Goal: Task Accomplishment & Management: Contribute content

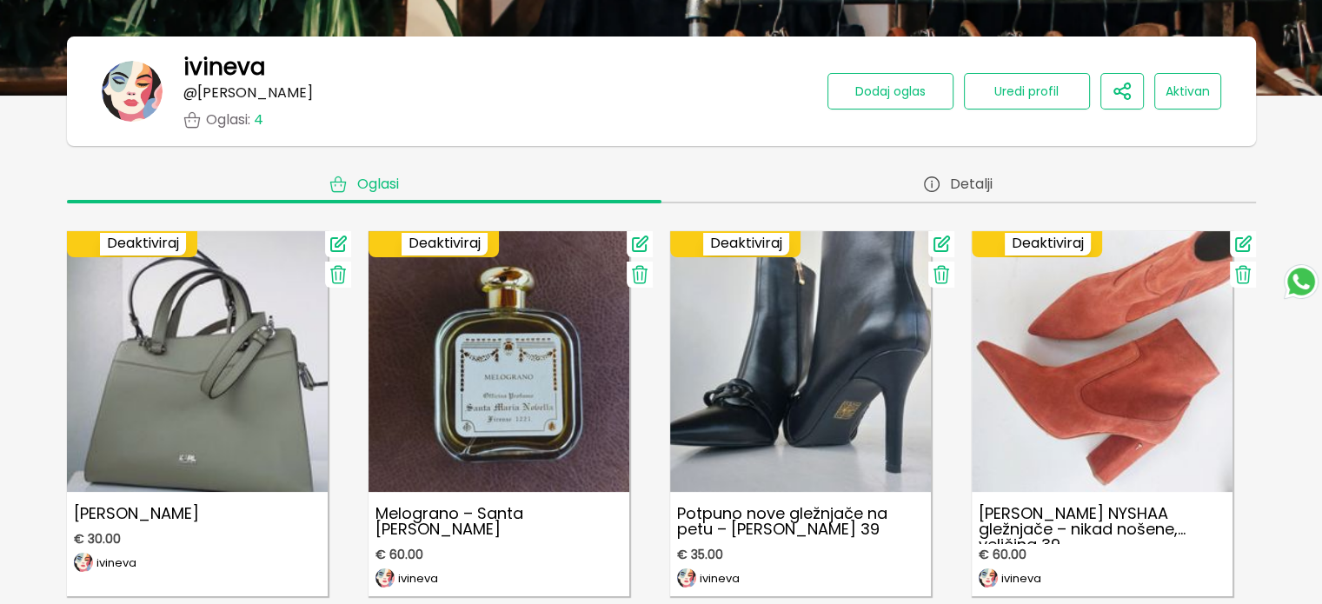
scroll to position [174, 0]
click at [882, 96] on span "Dodaj oglas" at bounding box center [890, 91] width 70 height 17
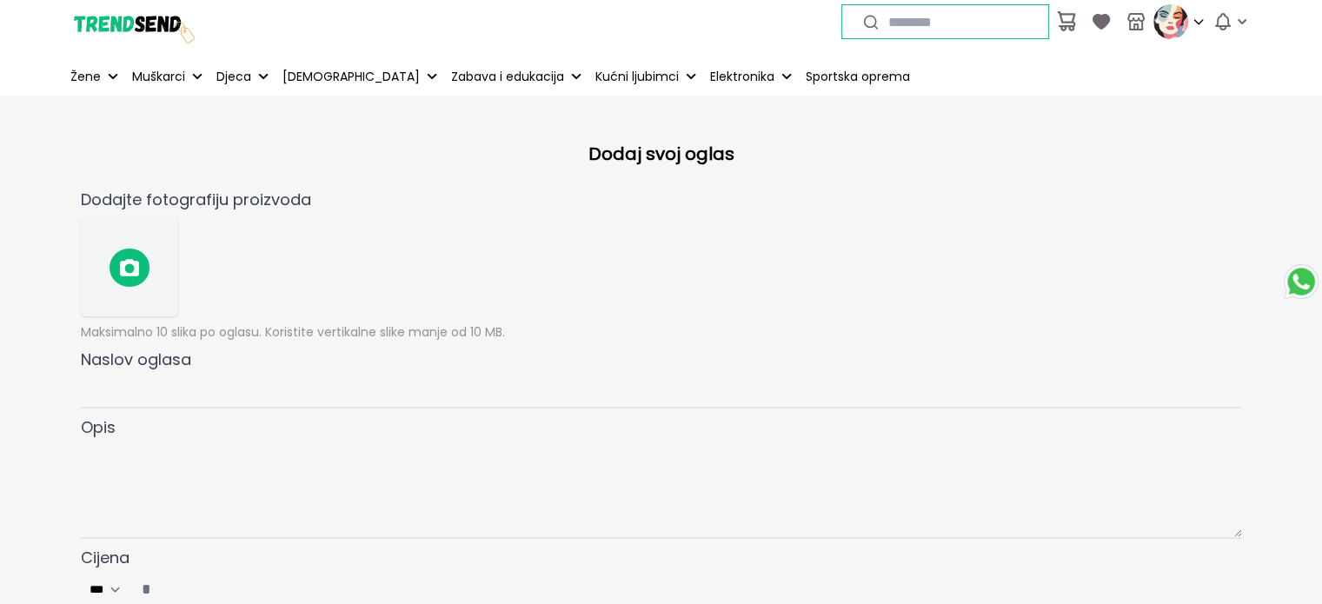
click at [137, 263] on icon at bounding box center [129, 267] width 19 height 17
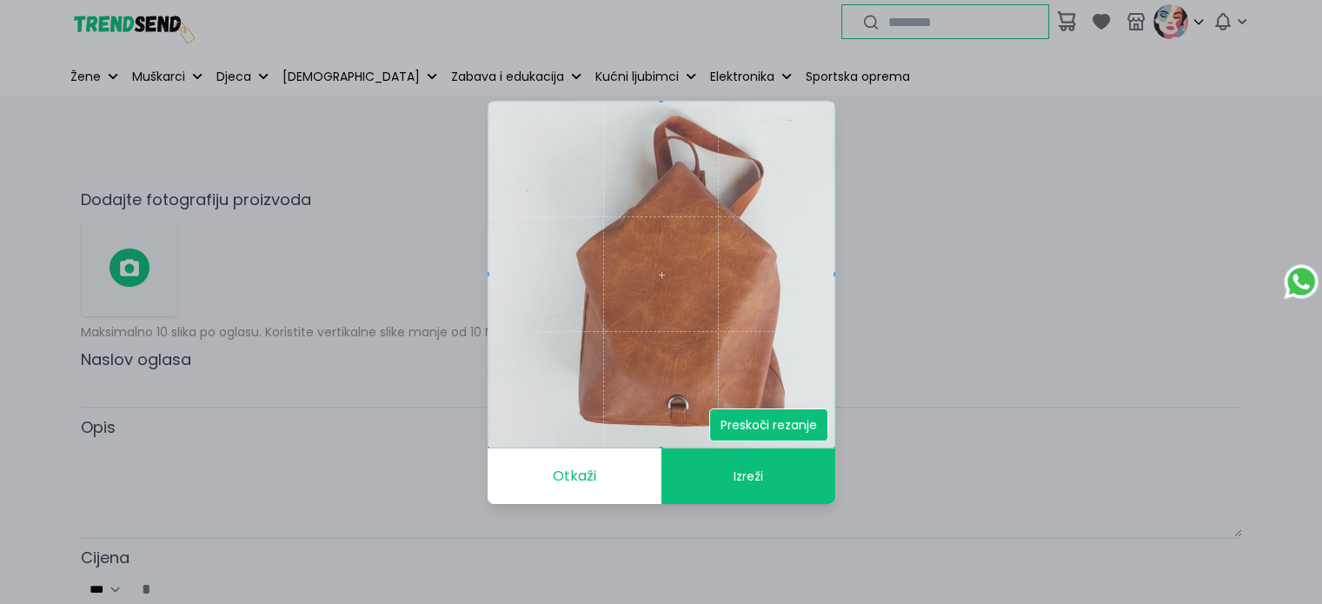
click at [768, 421] on button "Preskoči rezanje" at bounding box center [768, 425] width 119 height 33
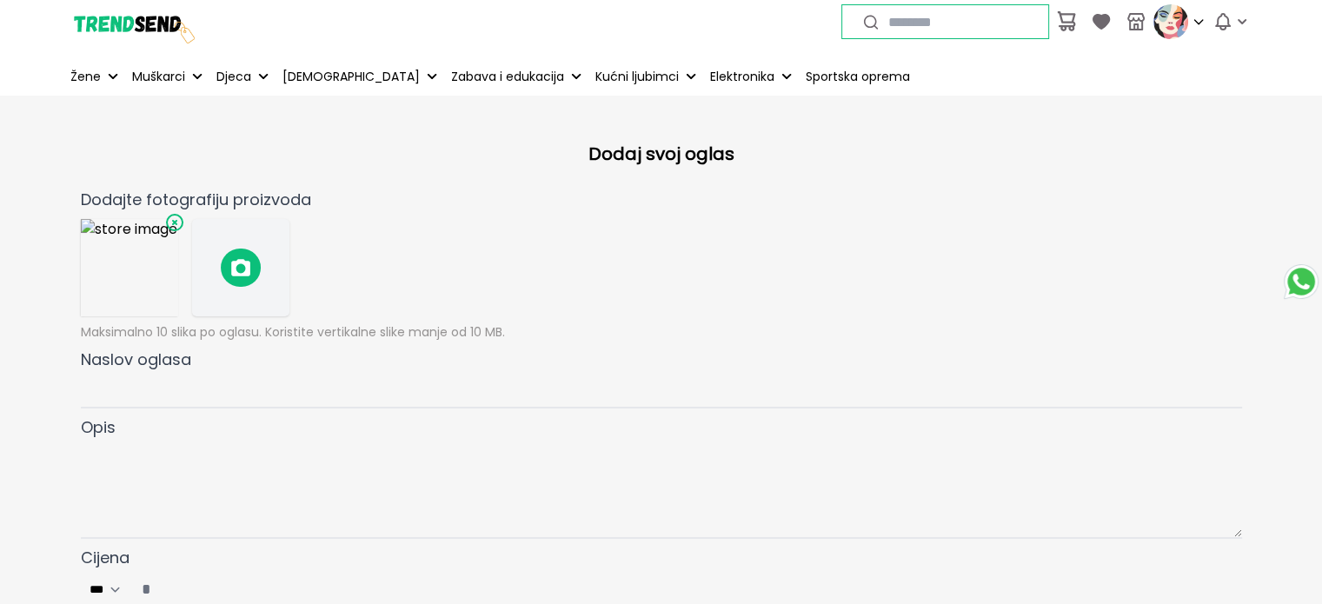
click at [248, 263] on icon at bounding box center [240, 267] width 19 height 17
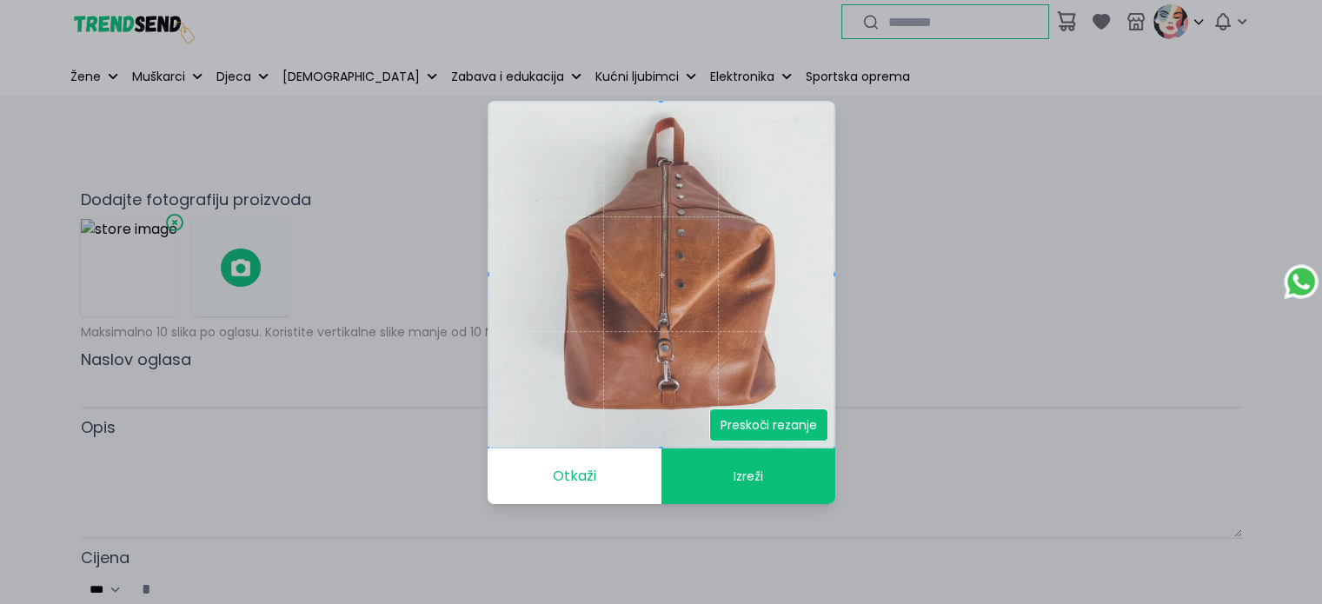
click at [768, 431] on button "Preskoči rezanje" at bounding box center [768, 425] width 119 height 33
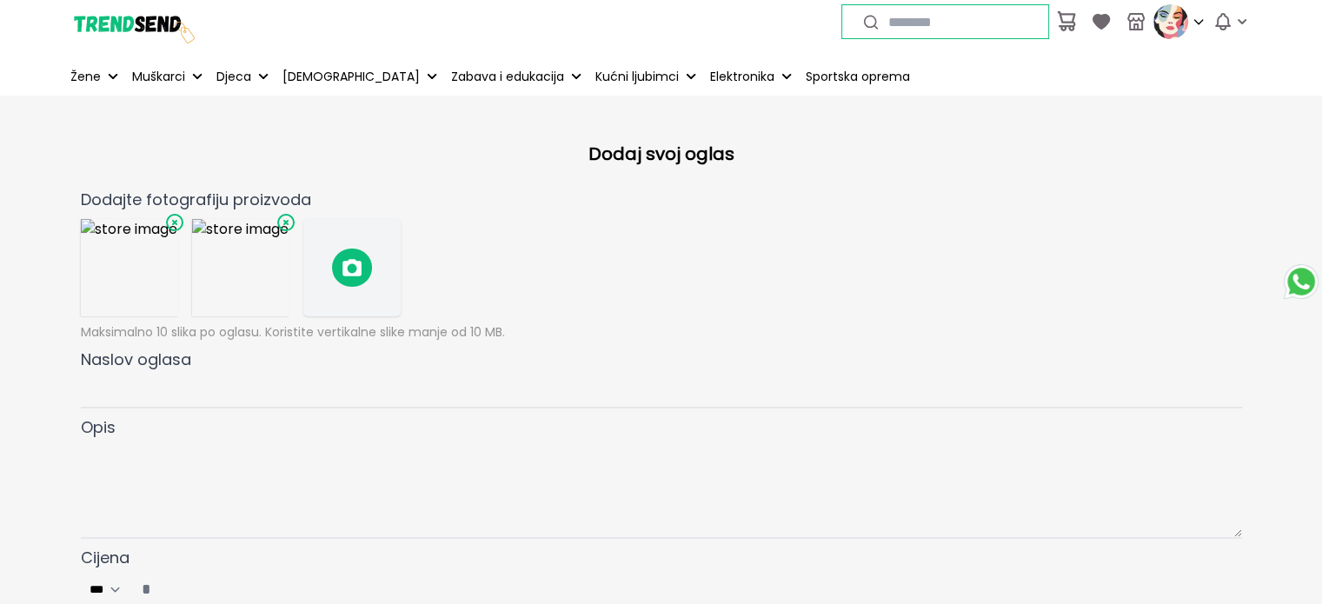
click at [348, 269] on icon at bounding box center [352, 267] width 19 height 17
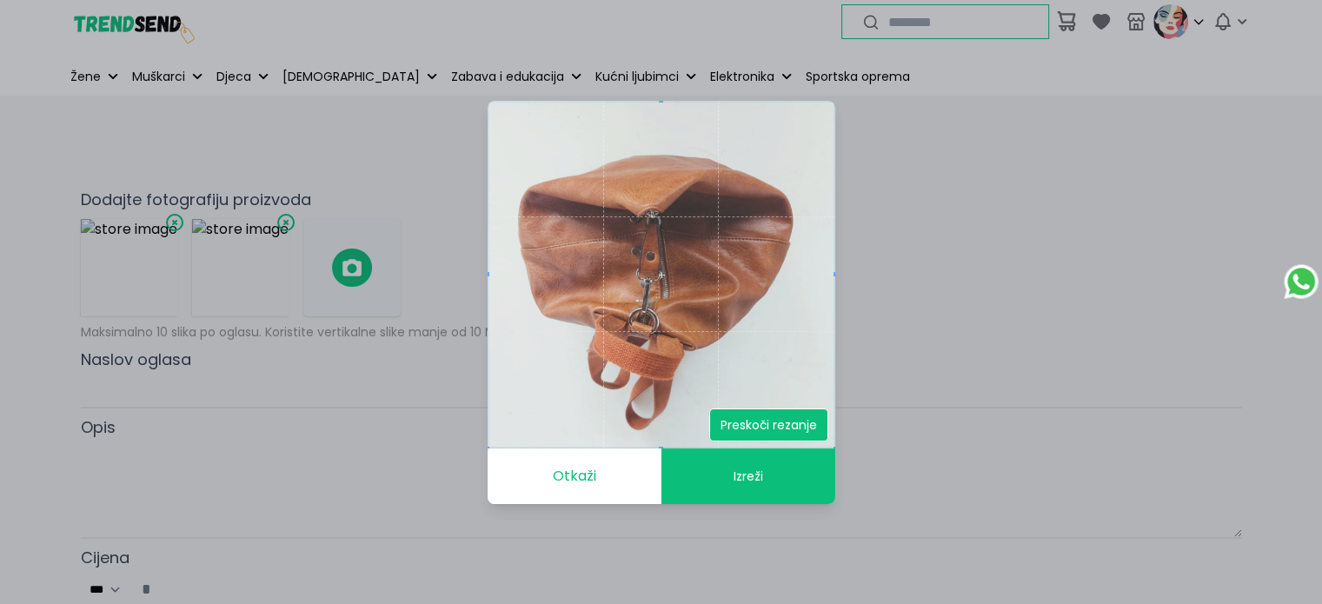
click at [768, 432] on button "Preskoči rezanje" at bounding box center [768, 425] width 119 height 33
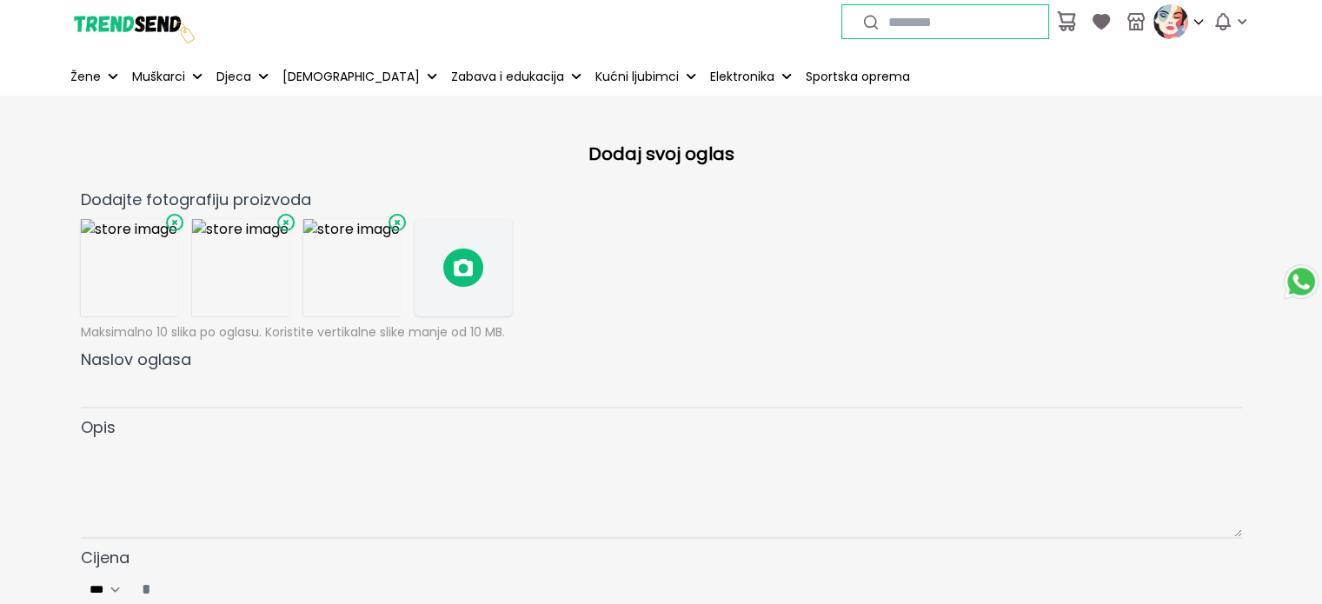
click at [463, 269] on icon at bounding box center [463, 267] width 19 height 17
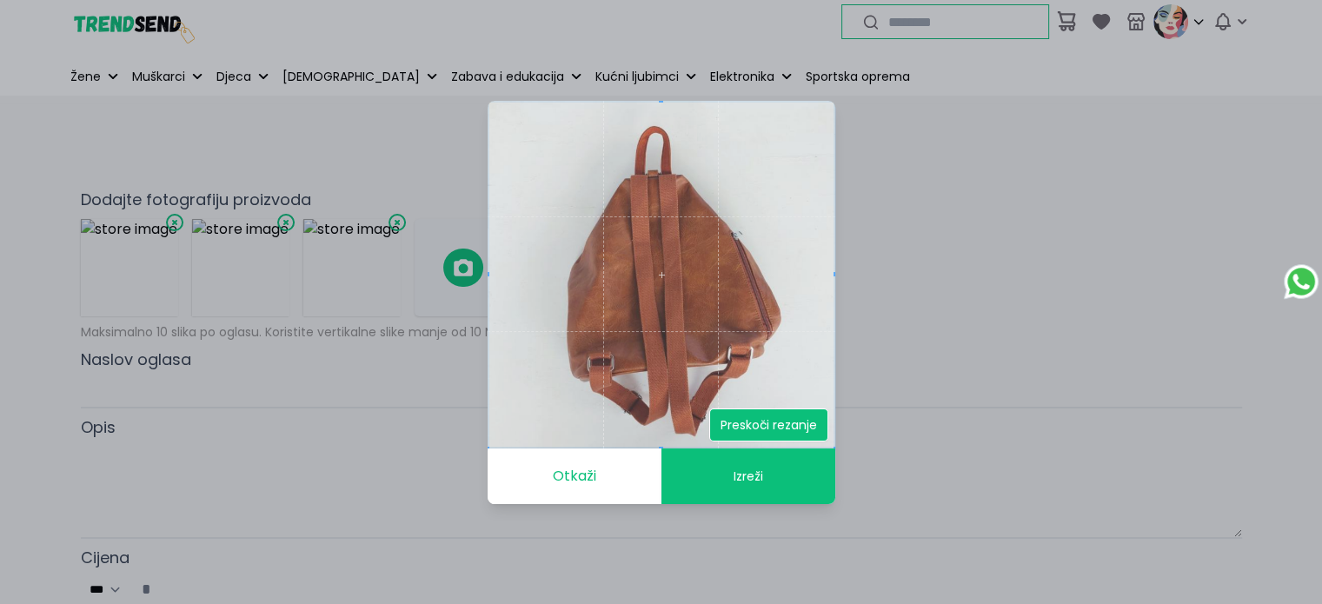
click at [760, 424] on button "Preskoči rezanje" at bounding box center [768, 425] width 119 height 33
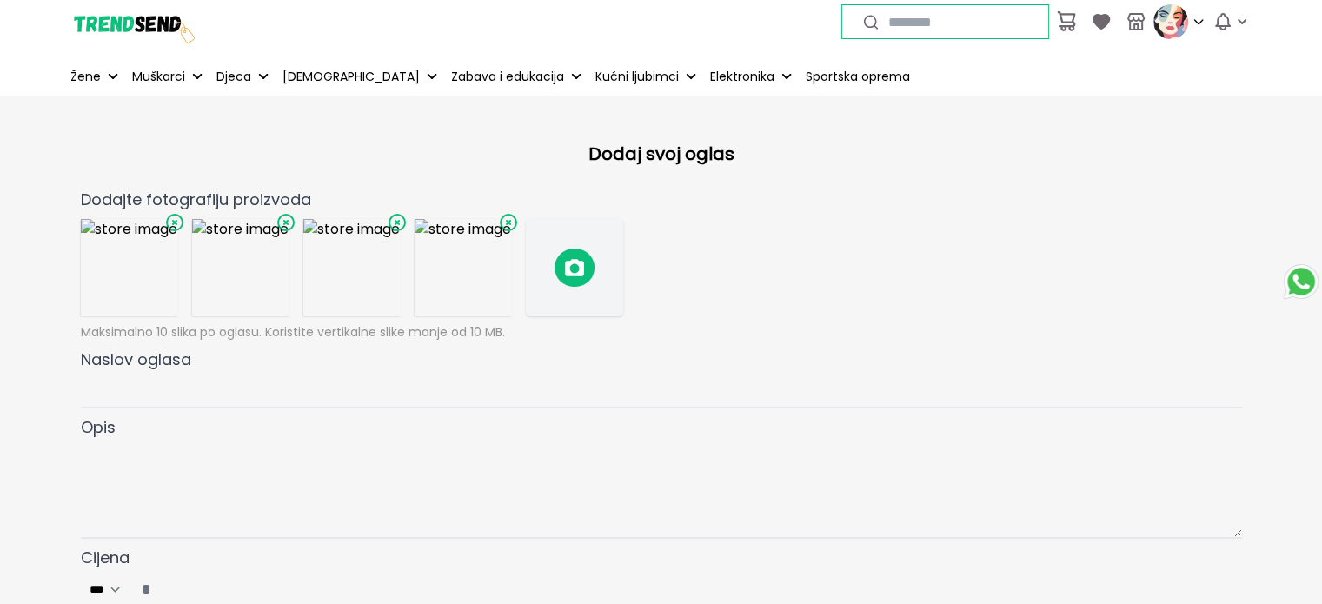
click at [575, 276] on span at bounding box center [575, 268] width 40 height 38
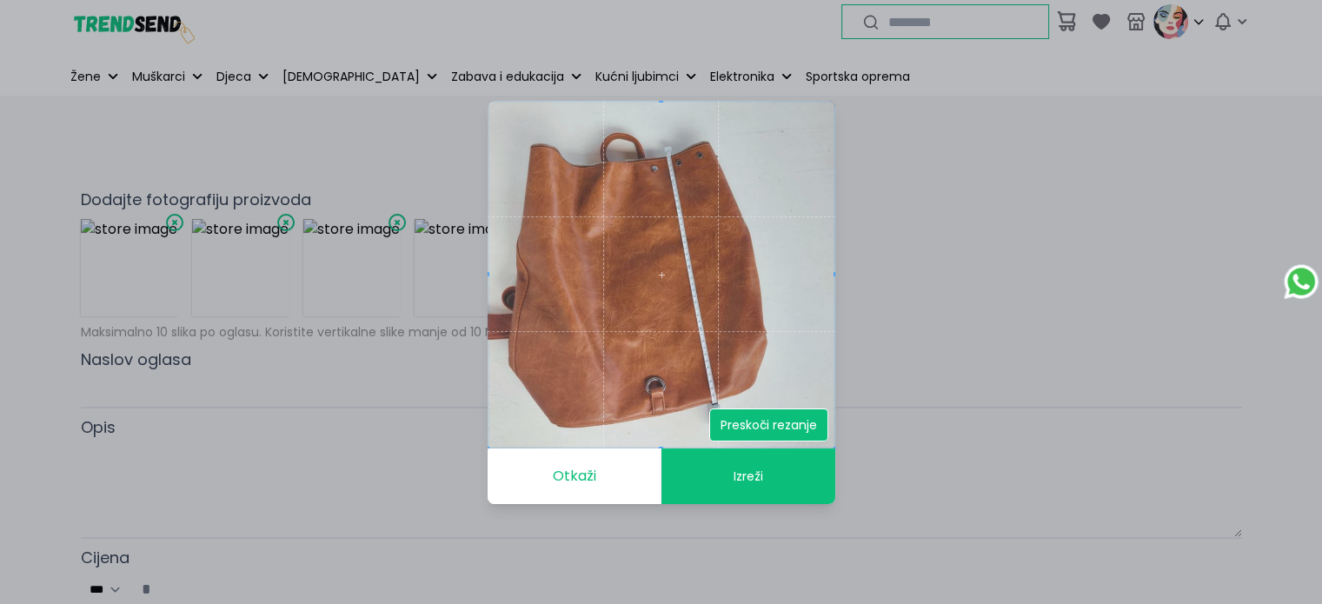
click at [795, 431] on button "Preskoči rezanje" at bounding box center [768, 425] width 119 height 33
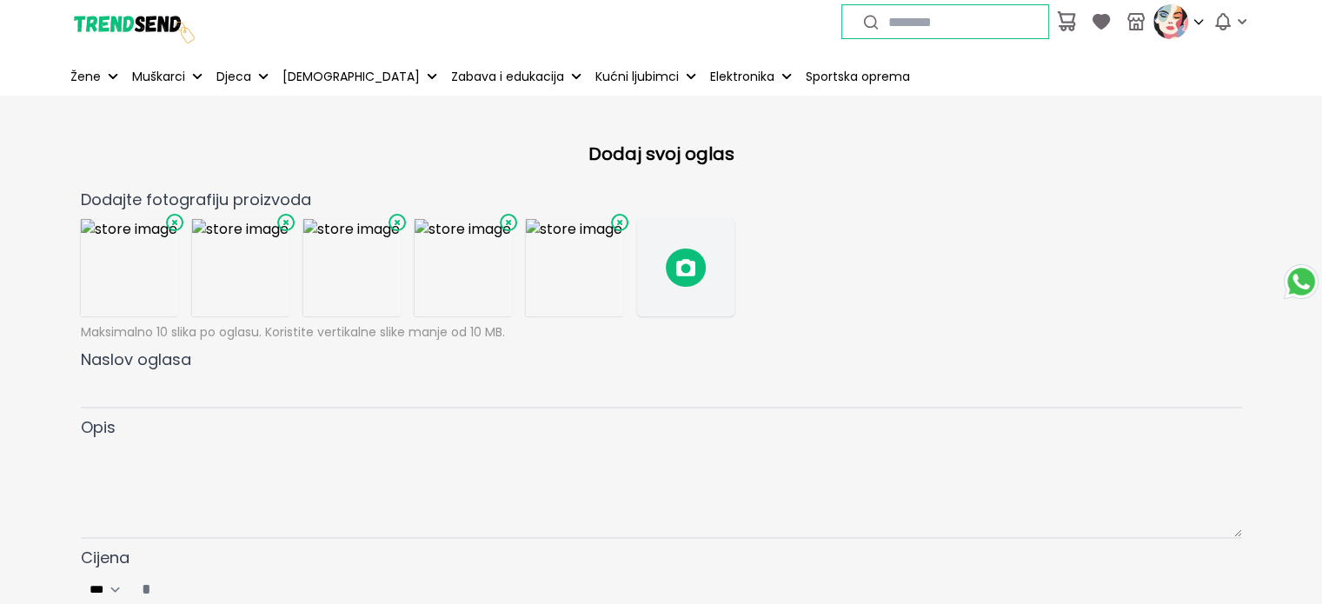
click at [688, 273] on icon at bounding box center [685, 267] width 19 height 17
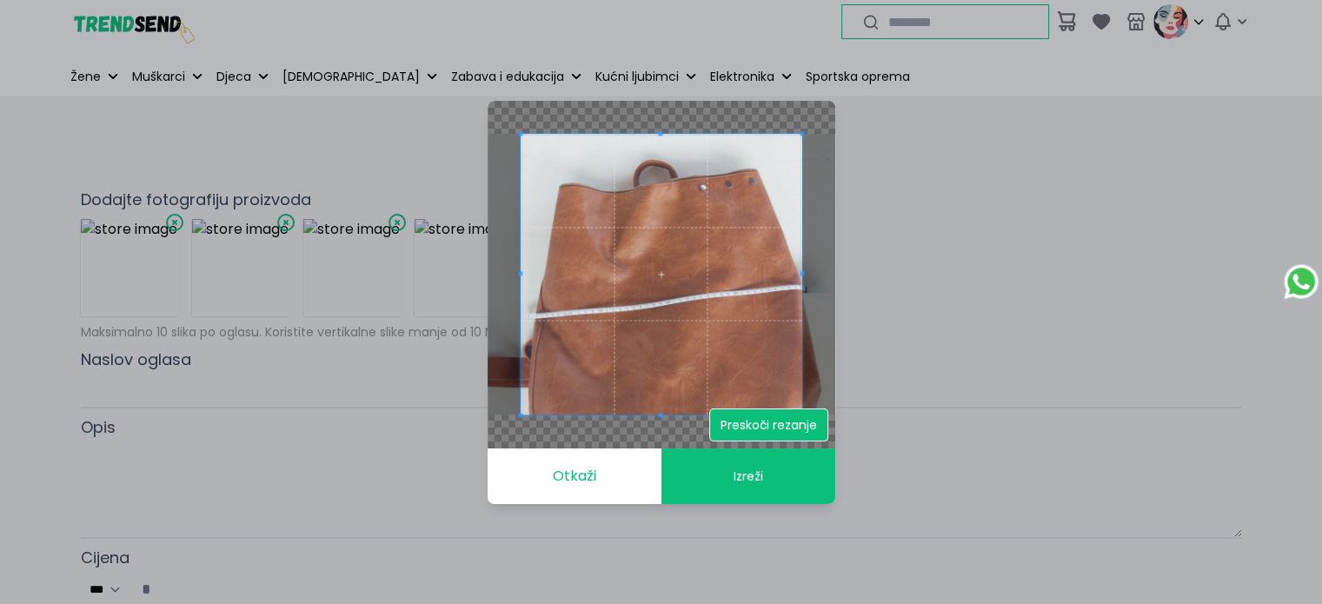
click at [775, 429] on button "Preskoči rezanje" at bounding box center [768, 425] width 119 height 33
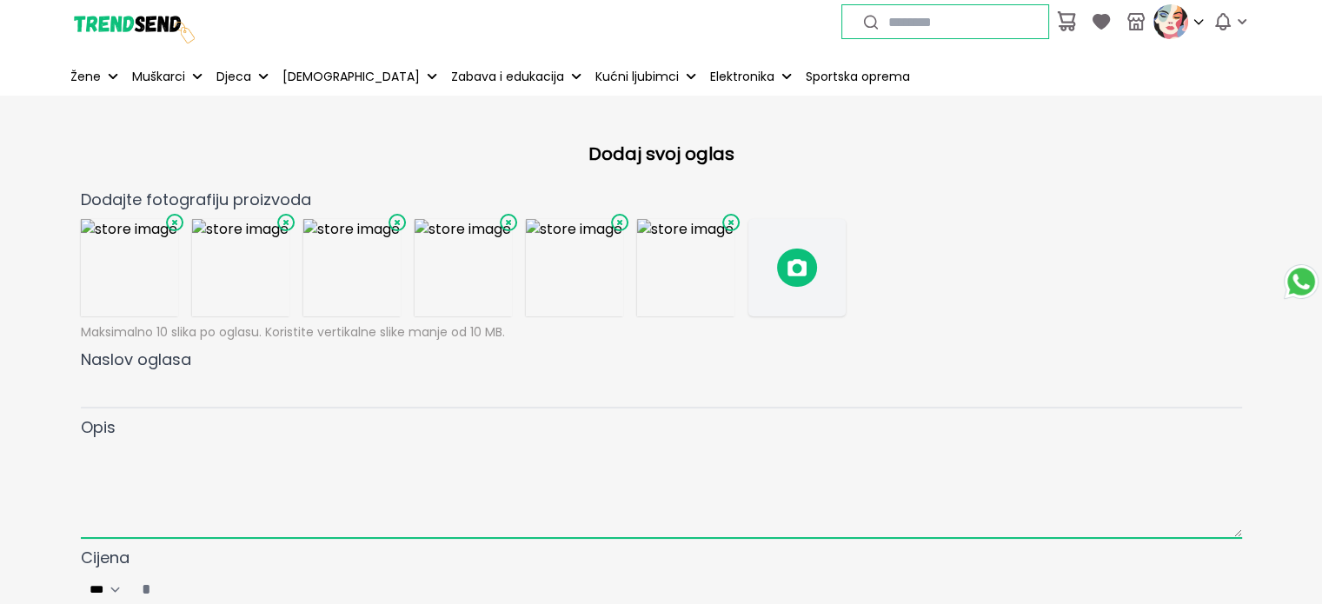
click at [107, 443] on textarea at bounding box center [661, 489] width 1161 height 99
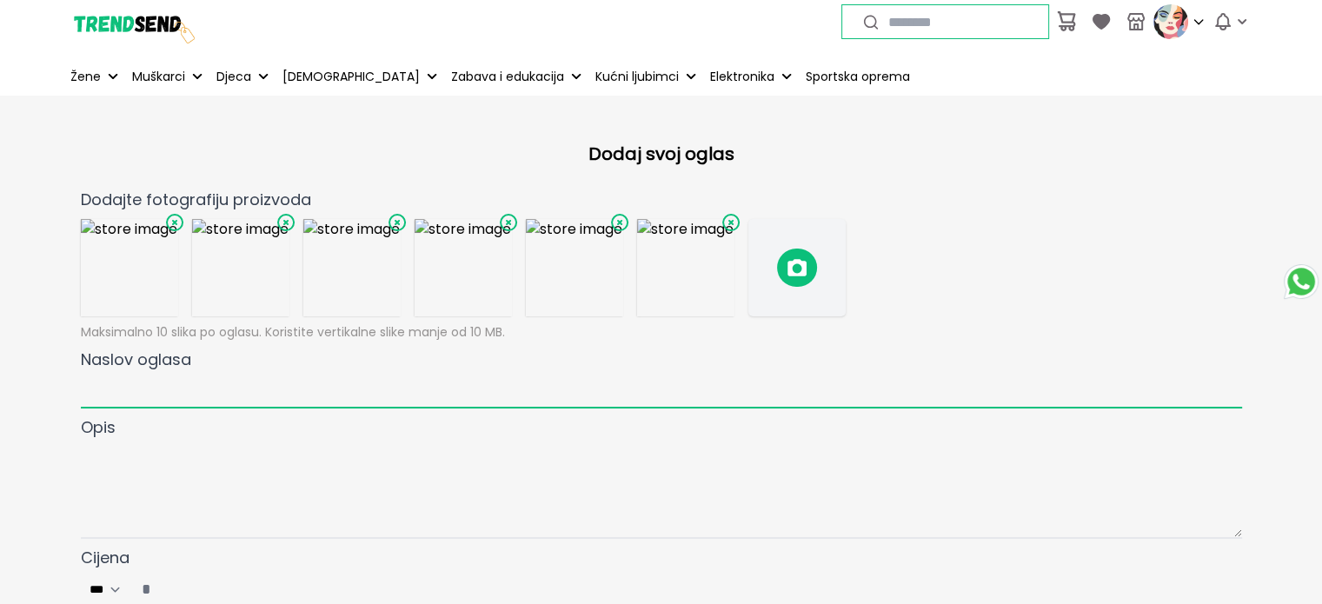
click at [109, 382] on input "Naslov oglasa" at bounding box center [661, 390] width 1161 height 37
paste input "**********"
type input "**********"
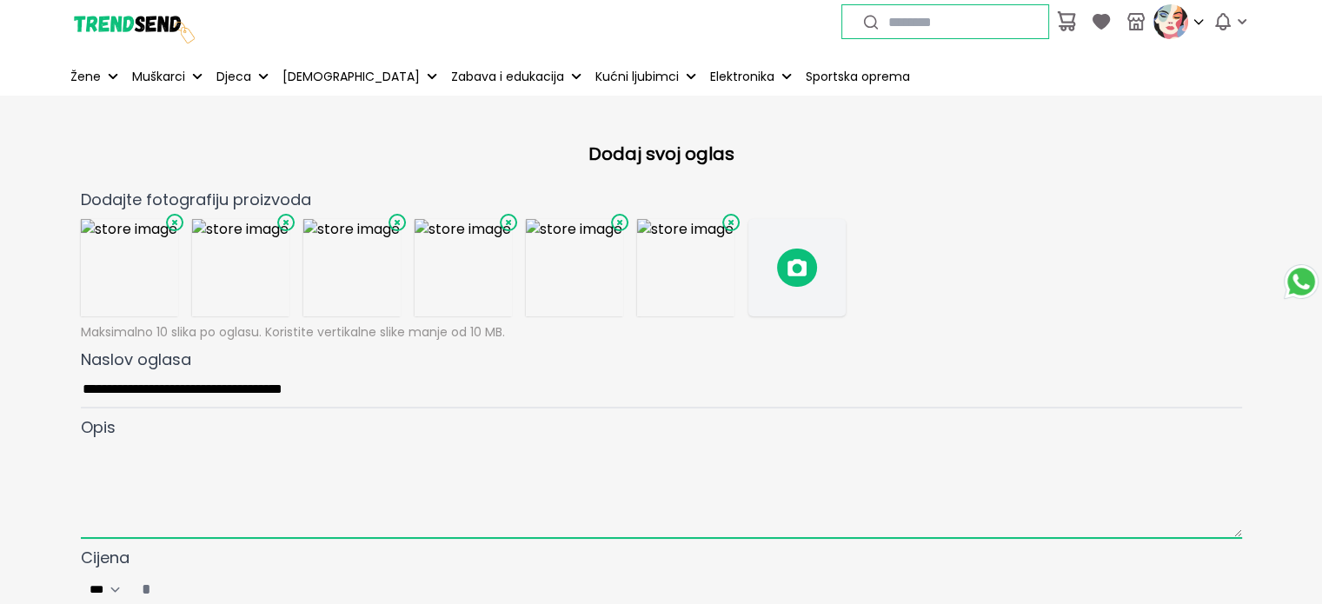
drag, startPoint x: 95, startPoint y: 436, endPoint x: 116, endPoint y: 469, distance: 39.1
click at [116, 469] on textarea at bounding box center [661, 489] width 1161 height 99
paste textarea "**********"
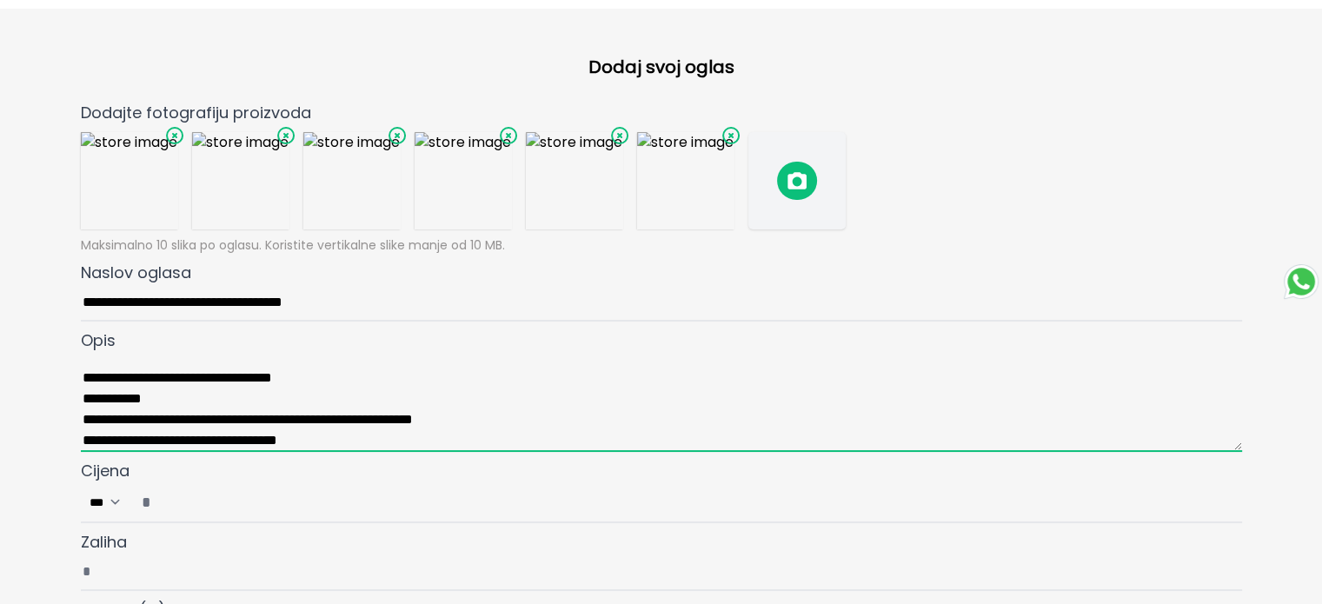
scroll to position [63, 0]
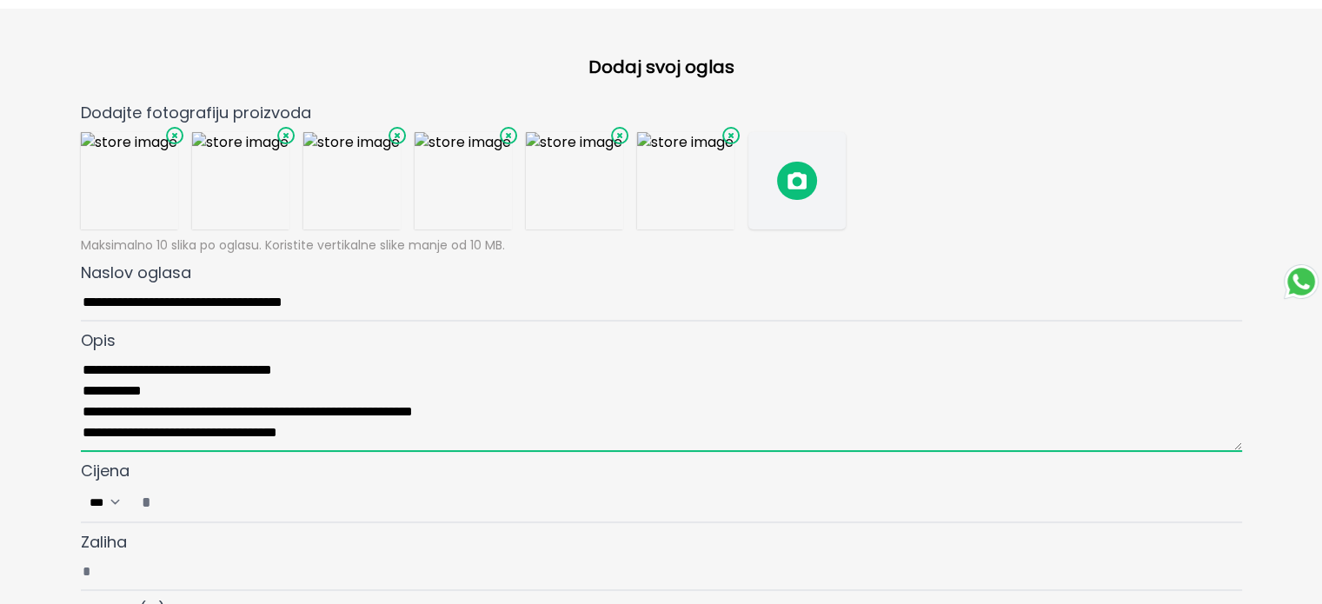
type textarea "**********"
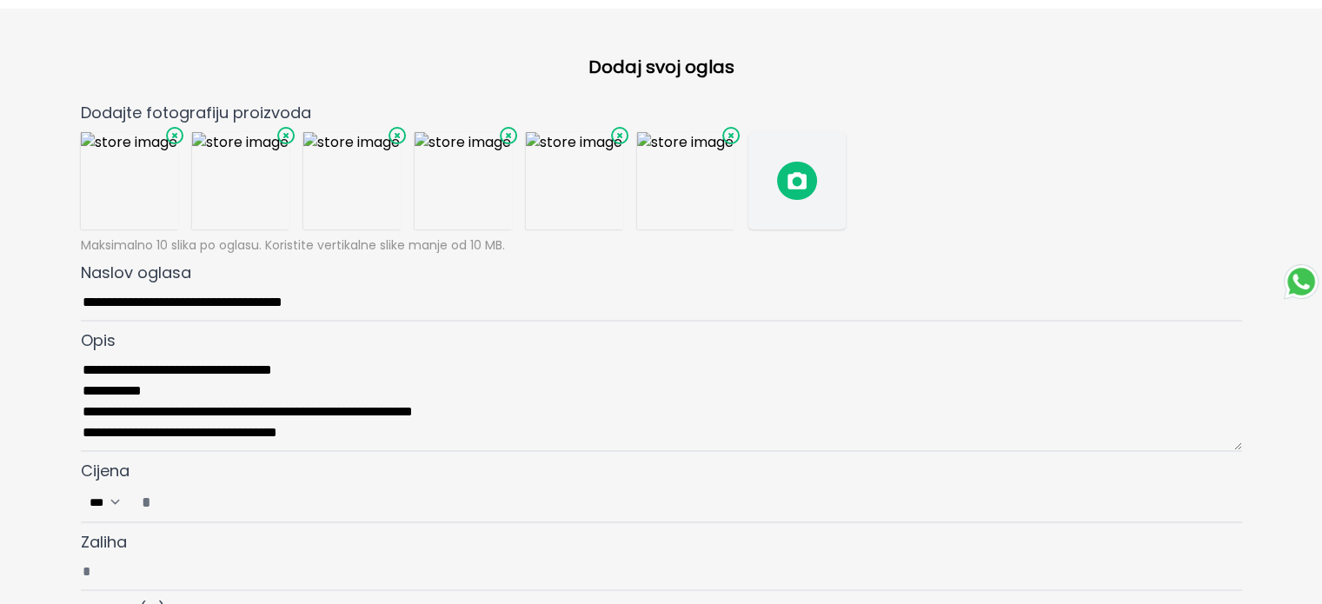
click at [151, 500] on input "Cijena ***" at bounding box center [685, 502] width 1109 height 38
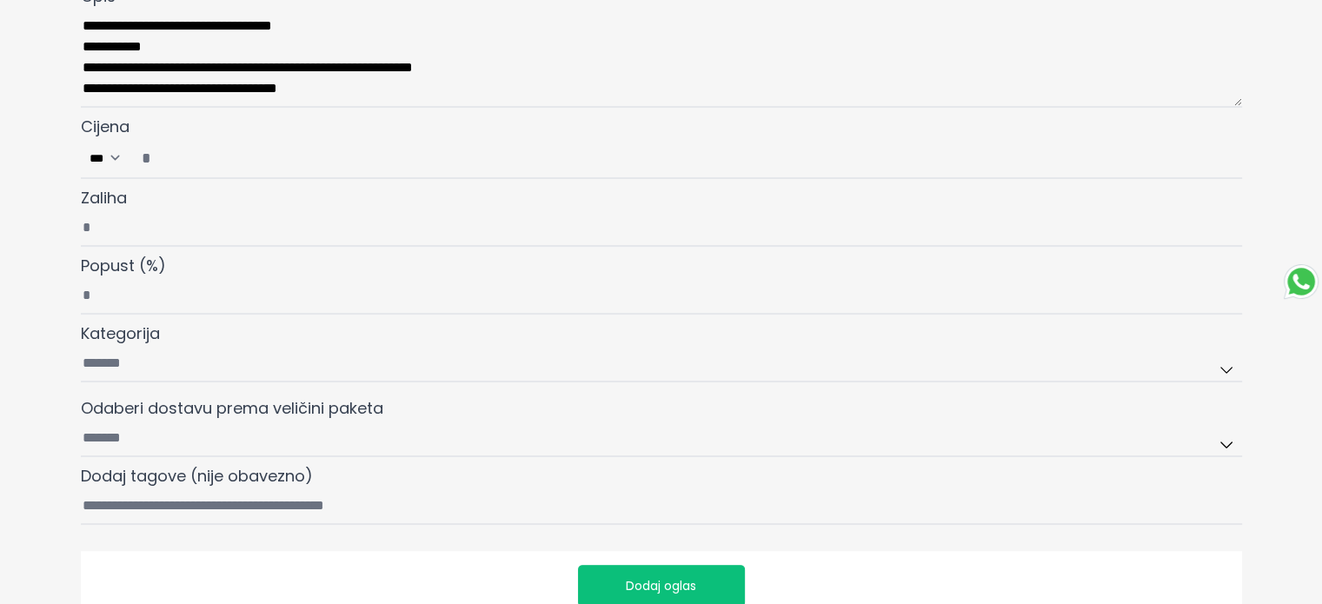
scroll to position [435, 0]
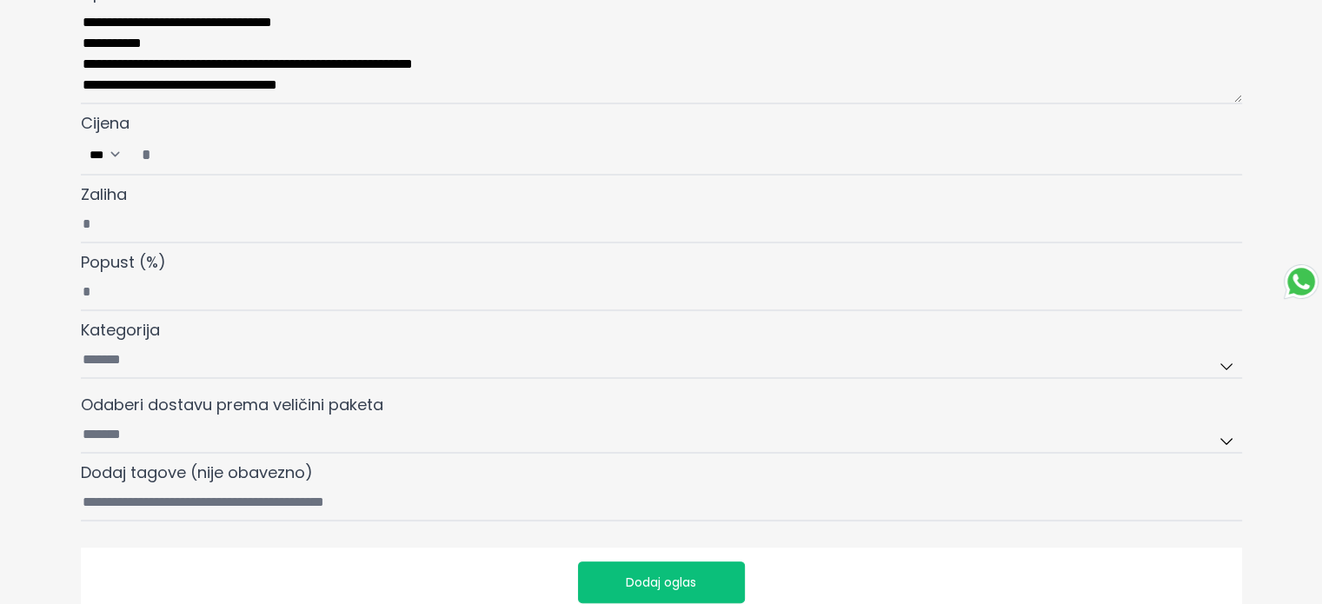
type input "**"
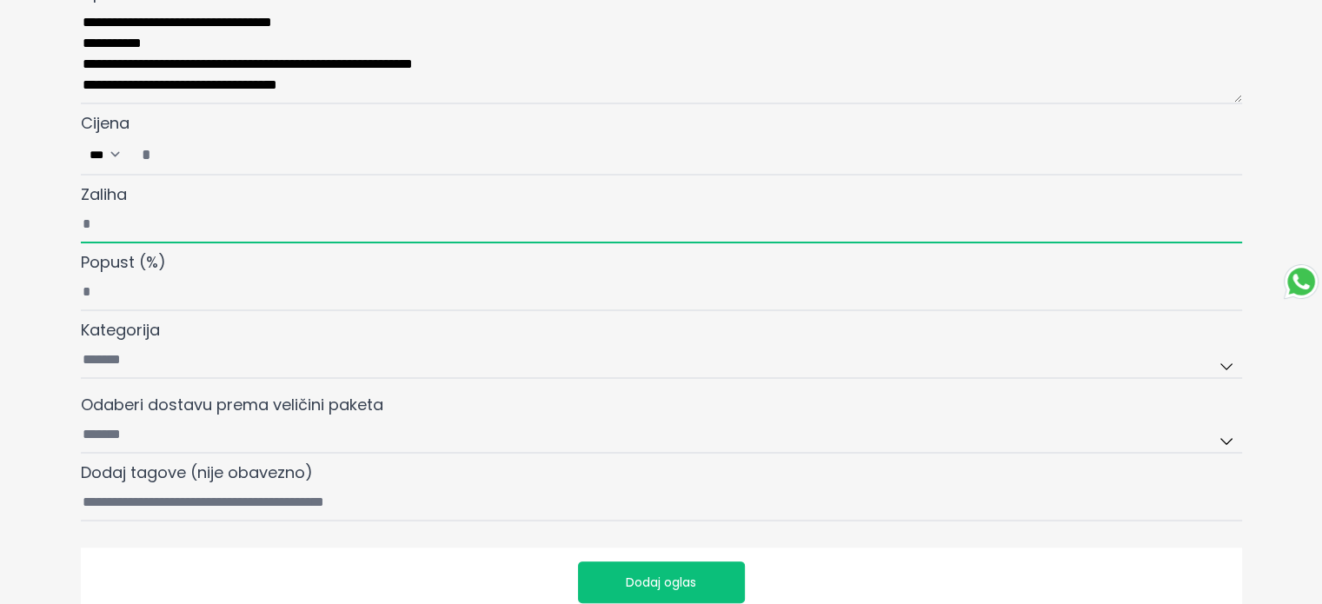
click at [100, 225] on input "Zaliha" at bounding box center [661, 225] width 1161 height 37
type input "*"
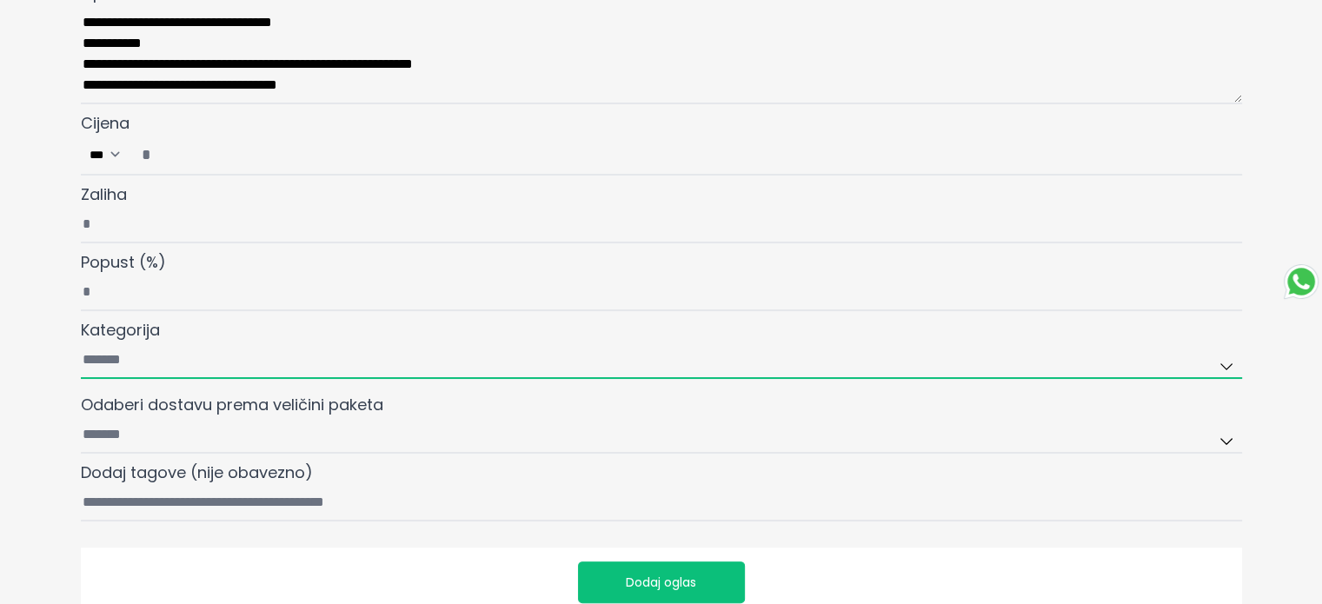
click at [108, 365] on input "Kategorija" at bounding box center [661, 361] width 1161 height 37
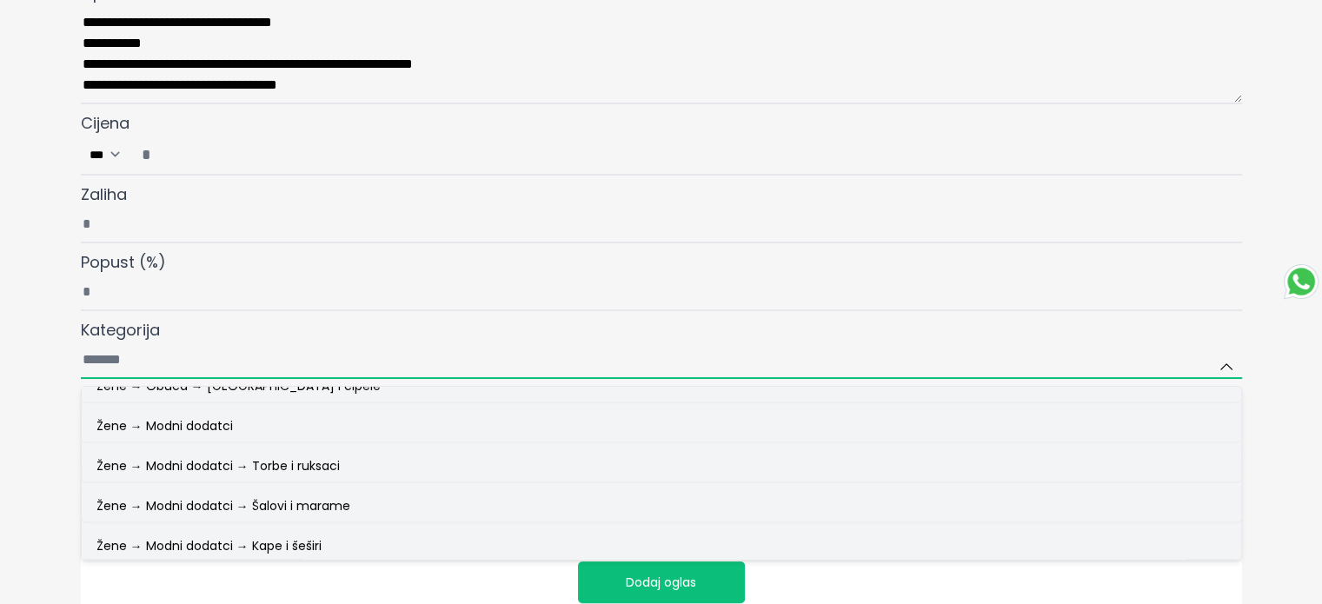
scroll to position [3303, 0]
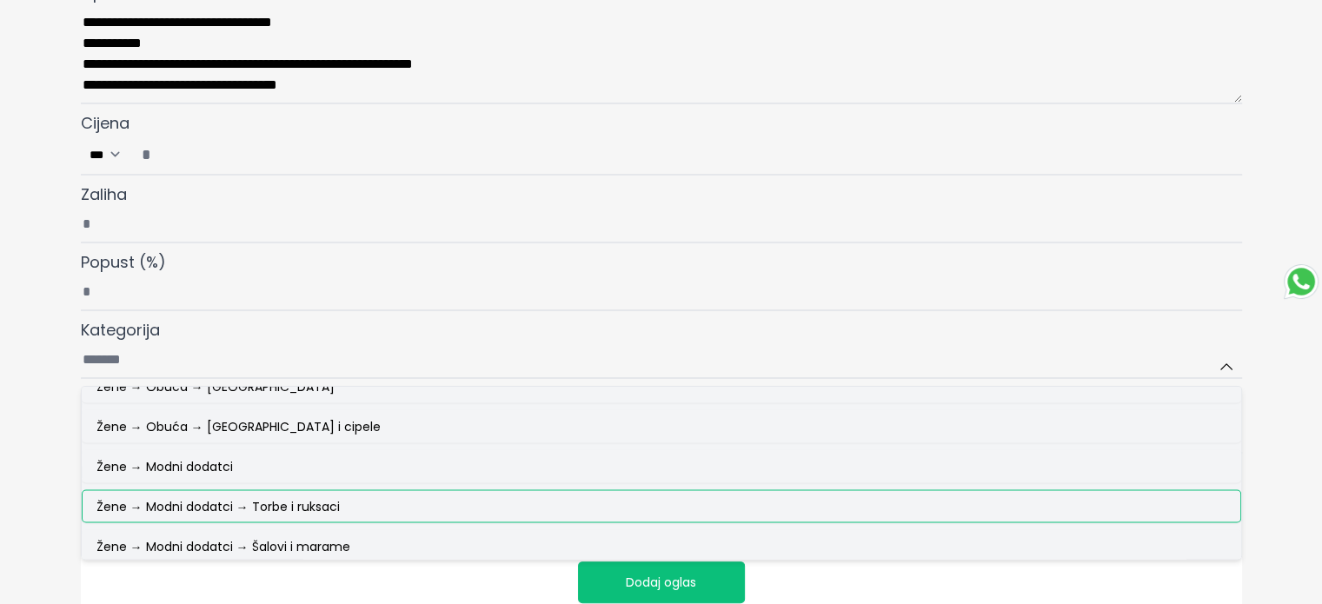
click at [163, 497] on span "Žene → Modni dodatci → Torbe i ruksaci" at bounding box center [217, 505] width 243 height 17
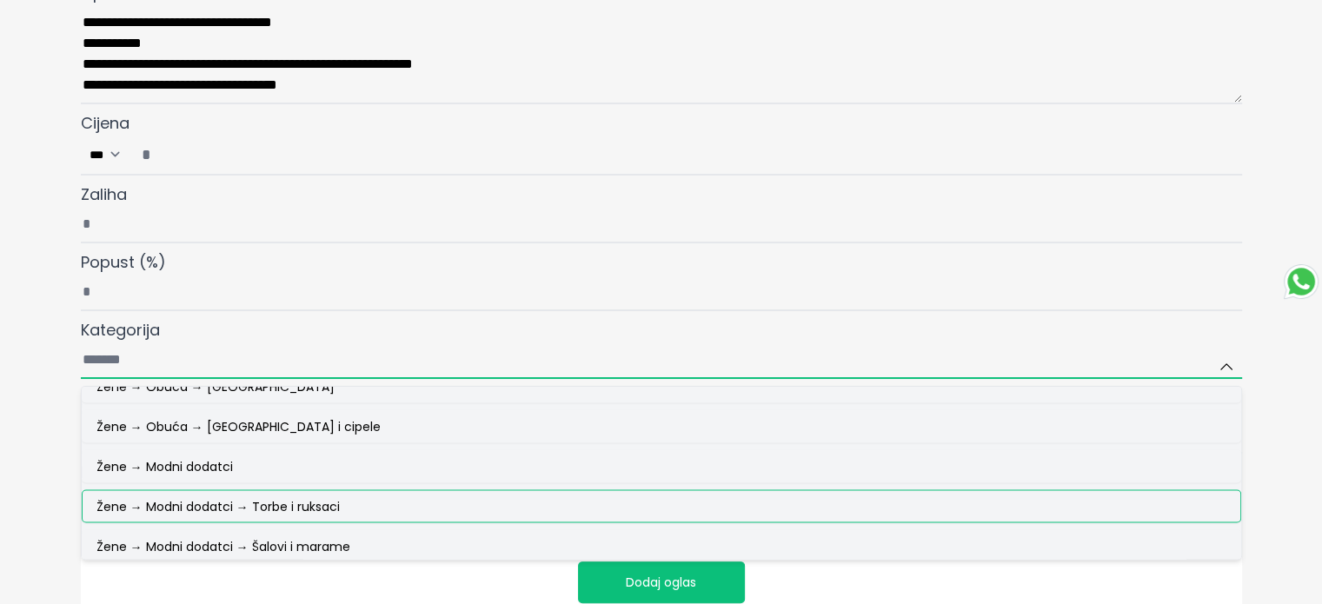
click at [163, 379] on input "Kategorija Žene Žene → Odjeća Žene → Odjeća → Gornji dijelovi Žene → [GEOGRAPHI…" at bounding box center [661, 361] width 1161 height 37
type input "**********"
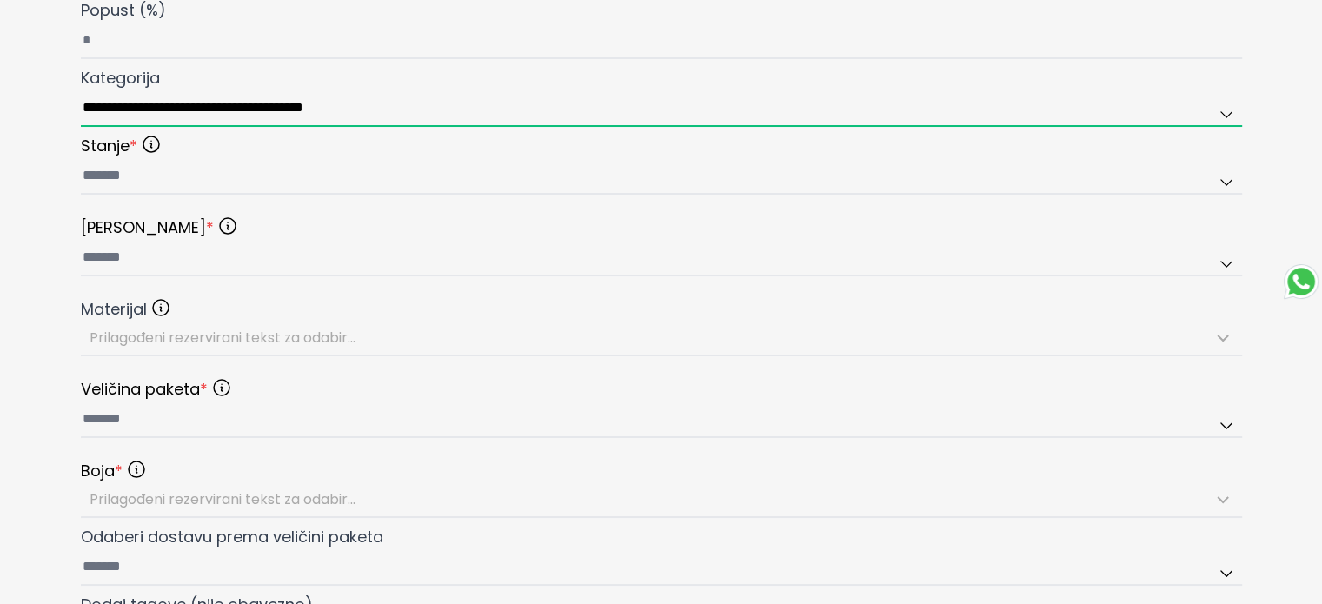
scroll to position [695, 0]
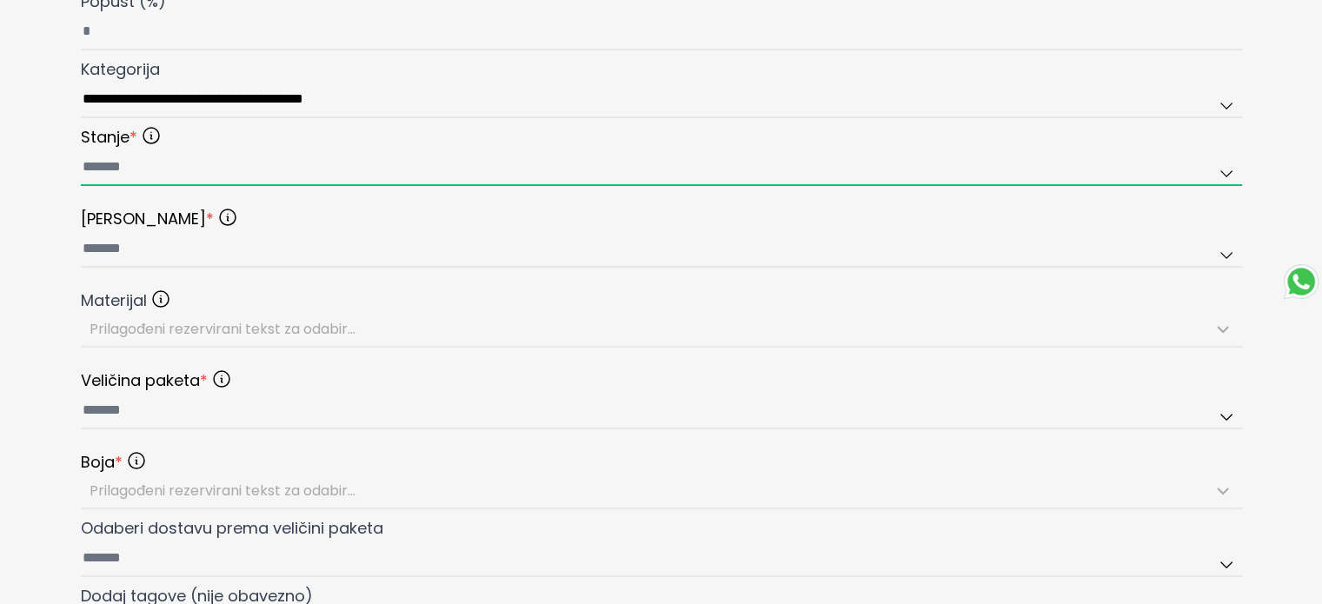
click at [106, 163] on input "text" at bounding box center [661, 168] width 1161 height 37
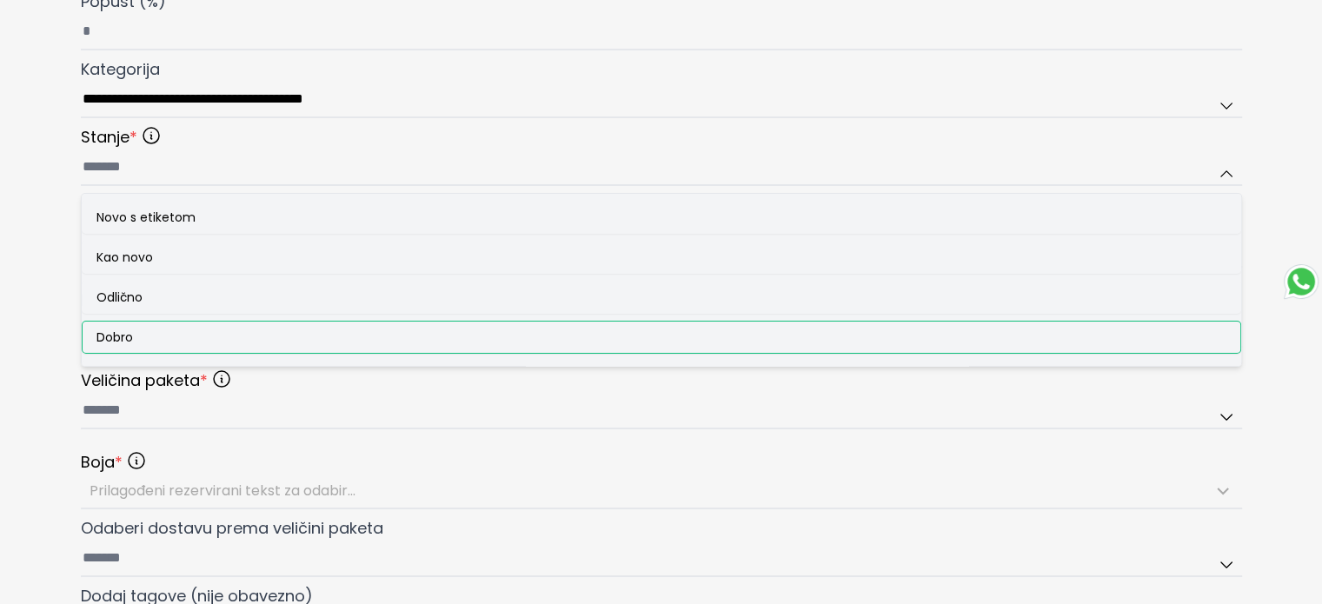
click at [129, 334] on span "Dobro" at bounding box center [114, 337] width 37 height 17
type input "*****"
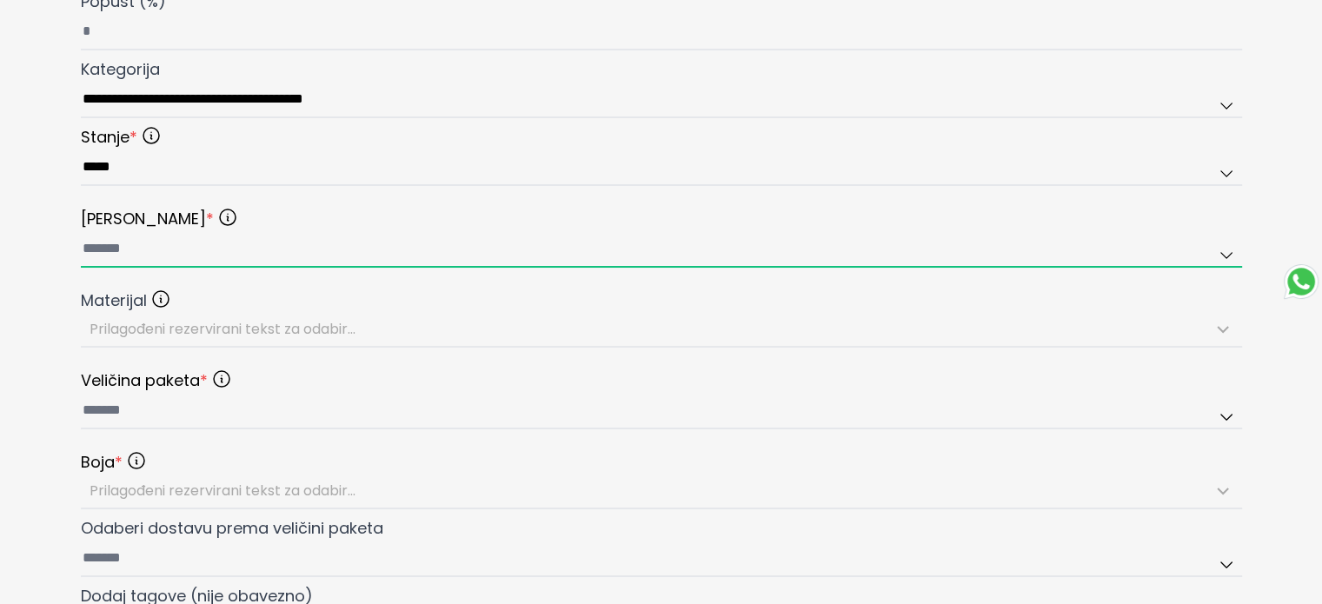
click at [97, 249] on input "text" at bounding box center [661, 249] width 1161 height 37
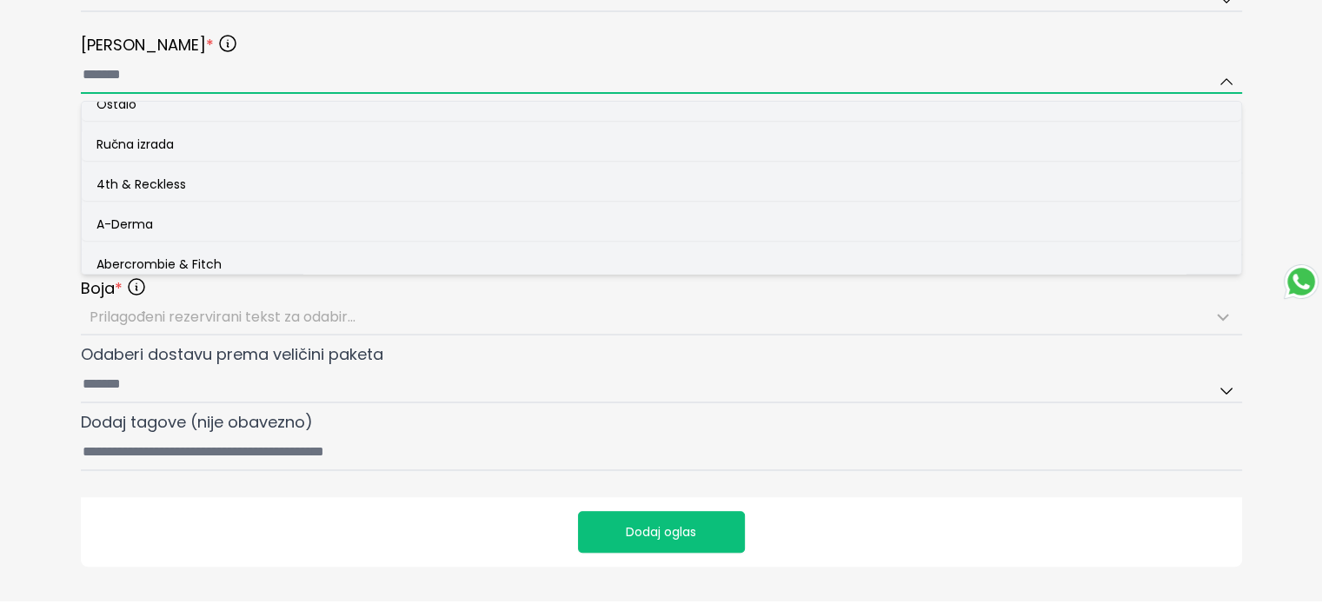
scroll to position [0, 0]
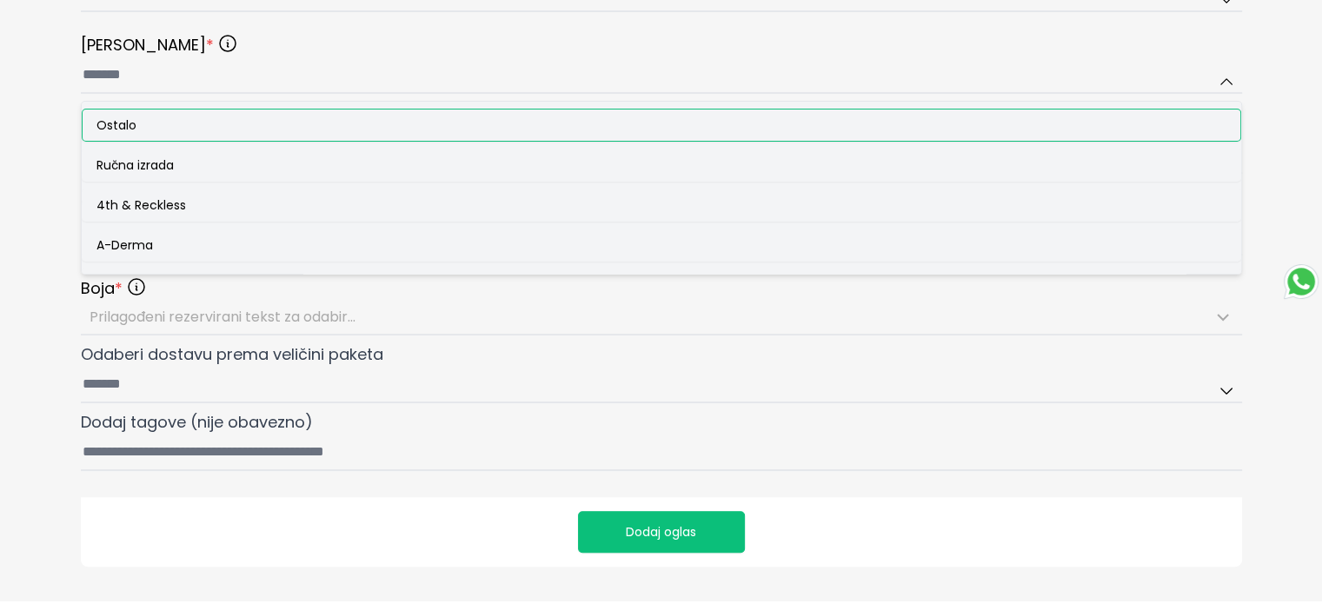
click at [125, 123] on span "Ostalo" at bounding box center [116, 124] width 40 height 17
type input "******"
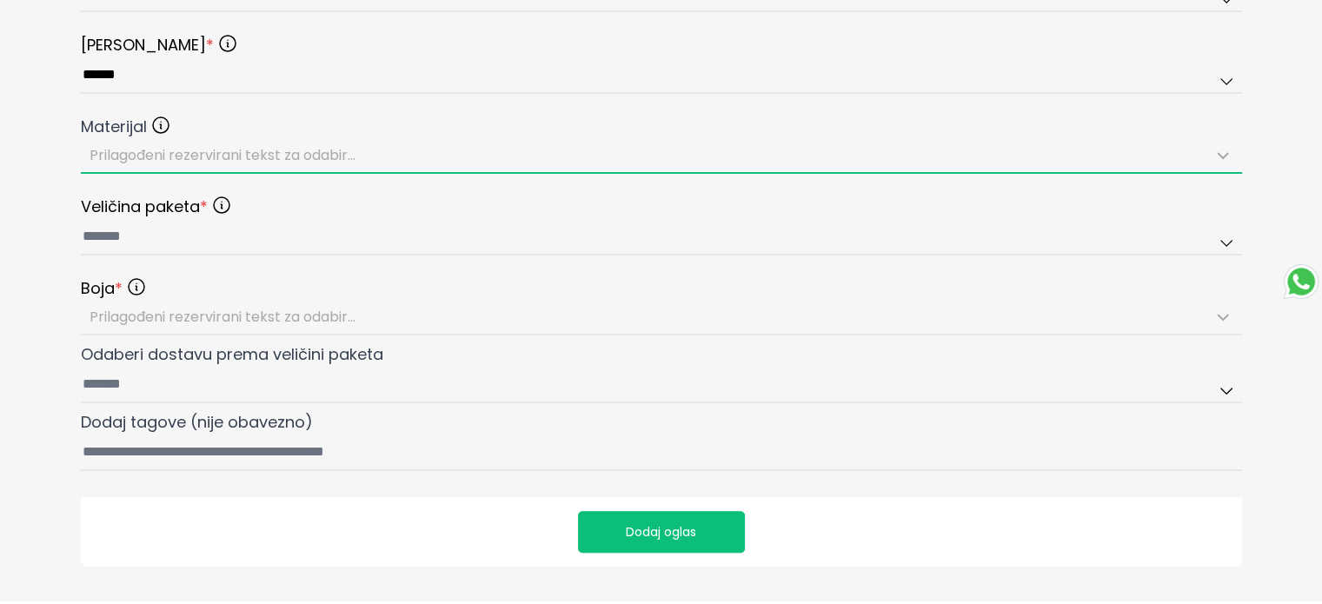
click at [134, 155] on span "Prilagođeni rezervirani tekst za odabir..." at bounding box center [223, 155] width 266 height 20
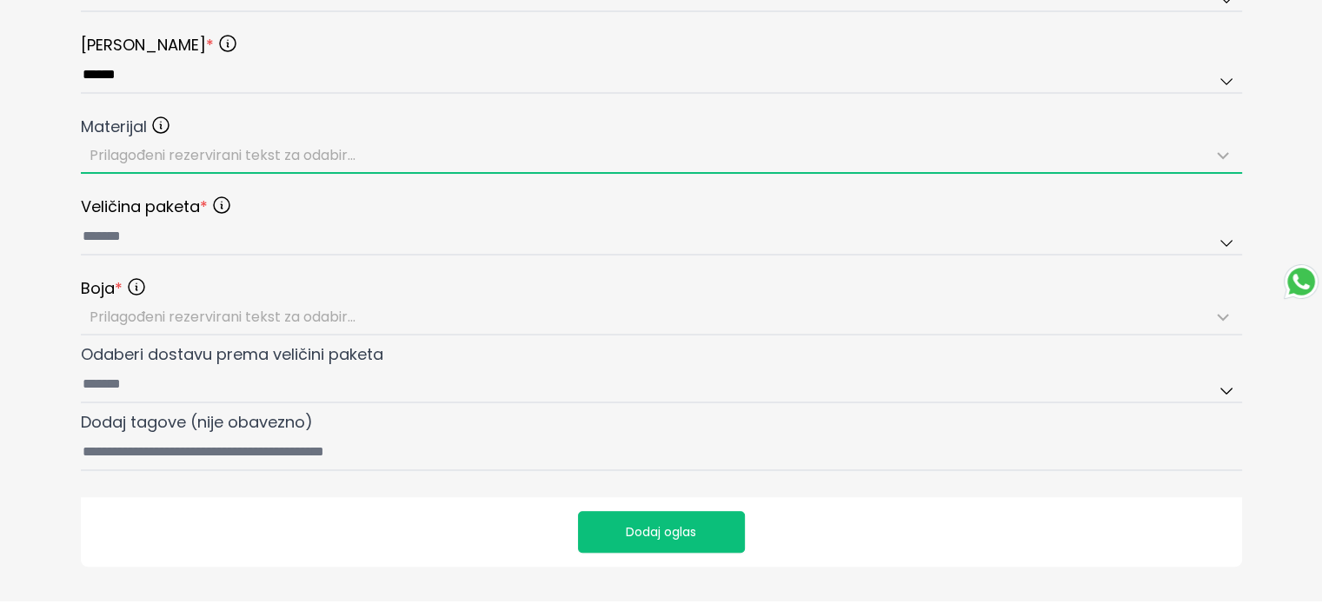
click at [121, 146] on span "Prilagođeni rezervirani tekst za odabir..." at bounding box center [223, 155] width 266 height 20
click at [110, 148] on span "Prilagođeni rezervirani tekst za odabir..." at bounding box center [223, 155] width 266 height 20
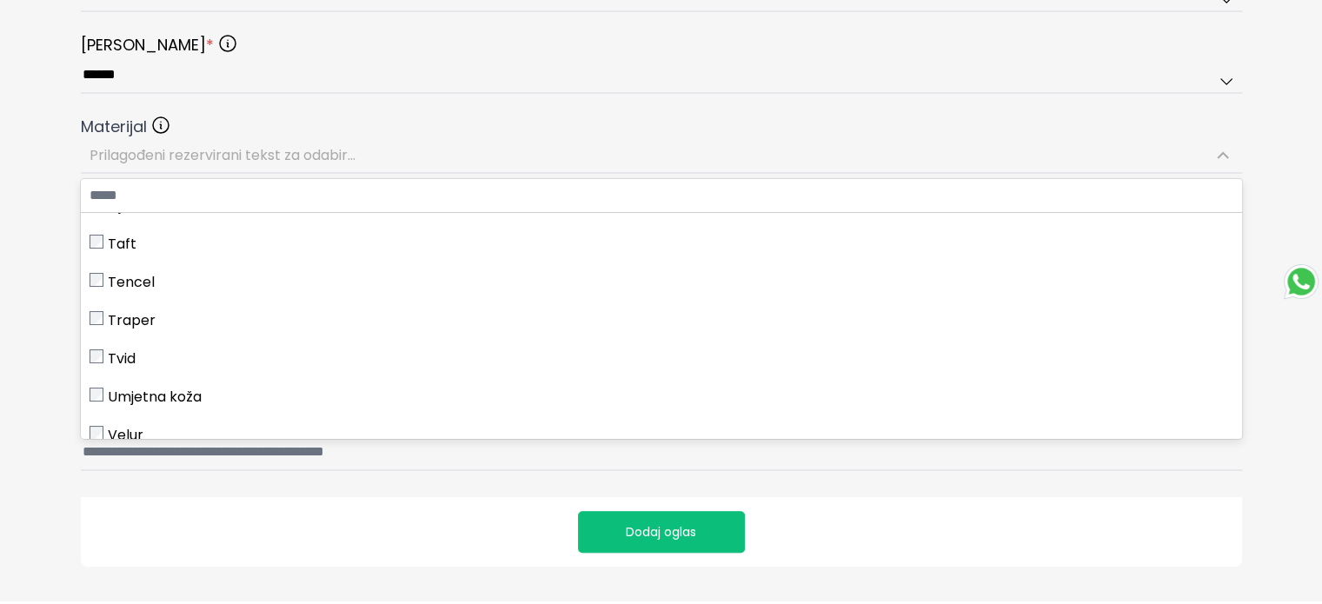
scroll to position [1826, 0]
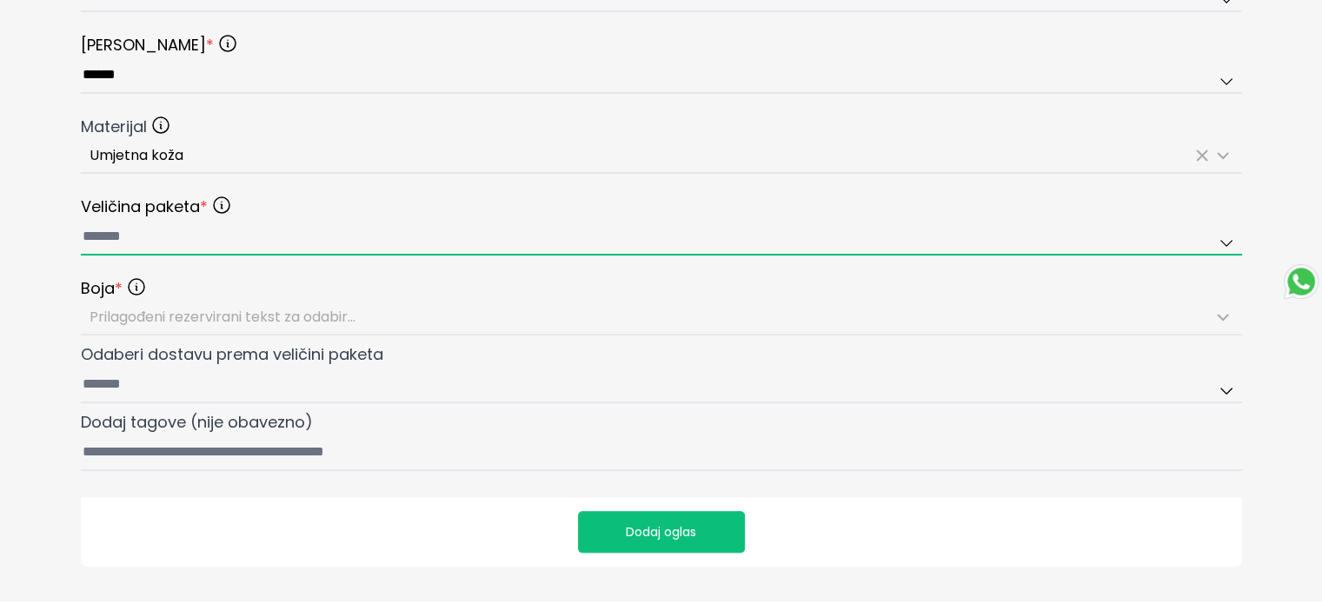
click at [130, 236] on input "text" at bounding box center [661, 237] width 1161 height 37
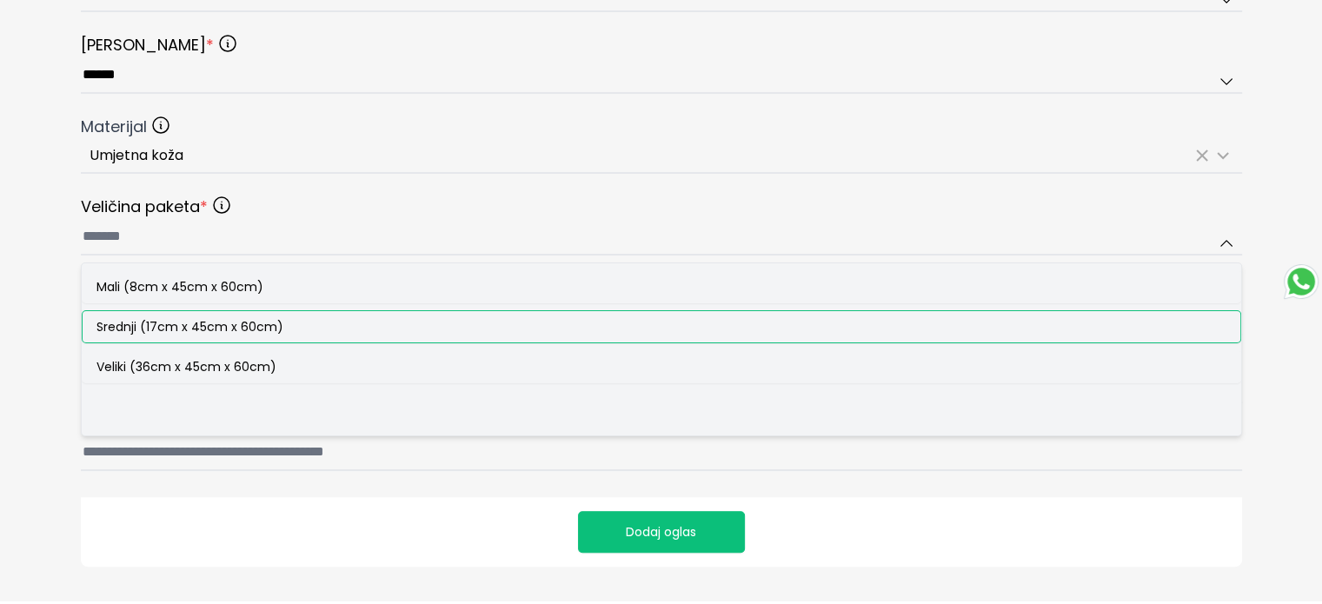
click at [133, 326] on span "Srednji (17cm x 45cm x 60cm)" at bounding box center [189, 326] width 187 height 17
type input "**********"
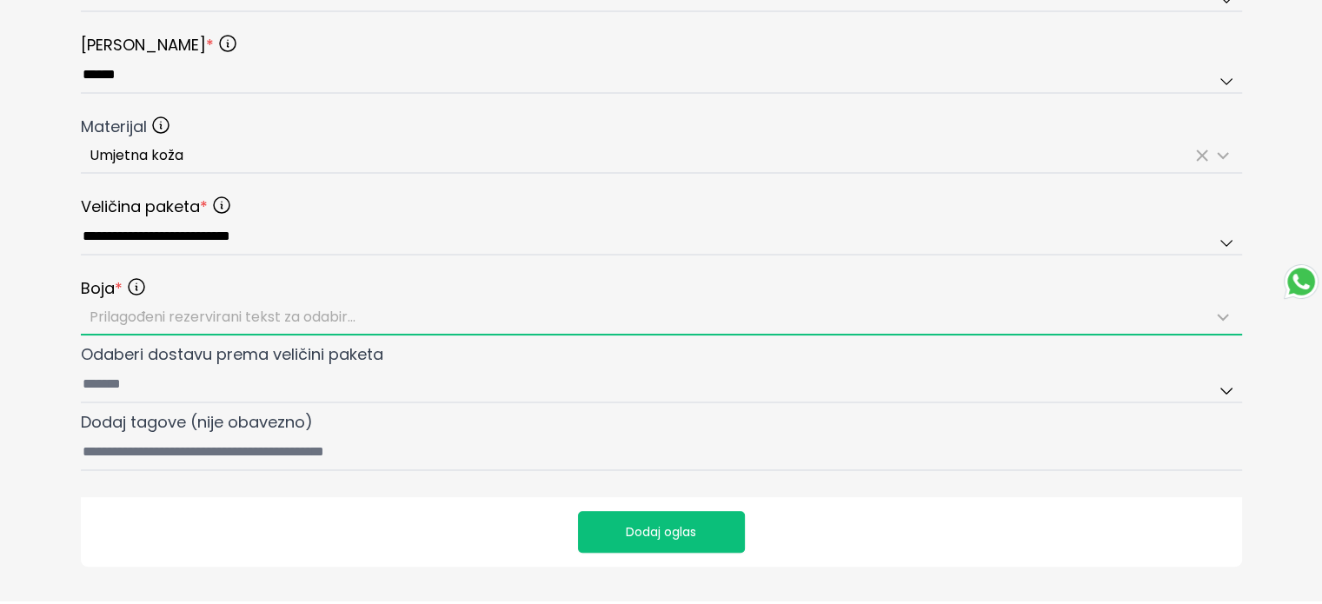
click at [132, 310] on span "Prilagođeni rezervirani tekst za odabir..." at bounding box center [223, 317] width 266 height 20
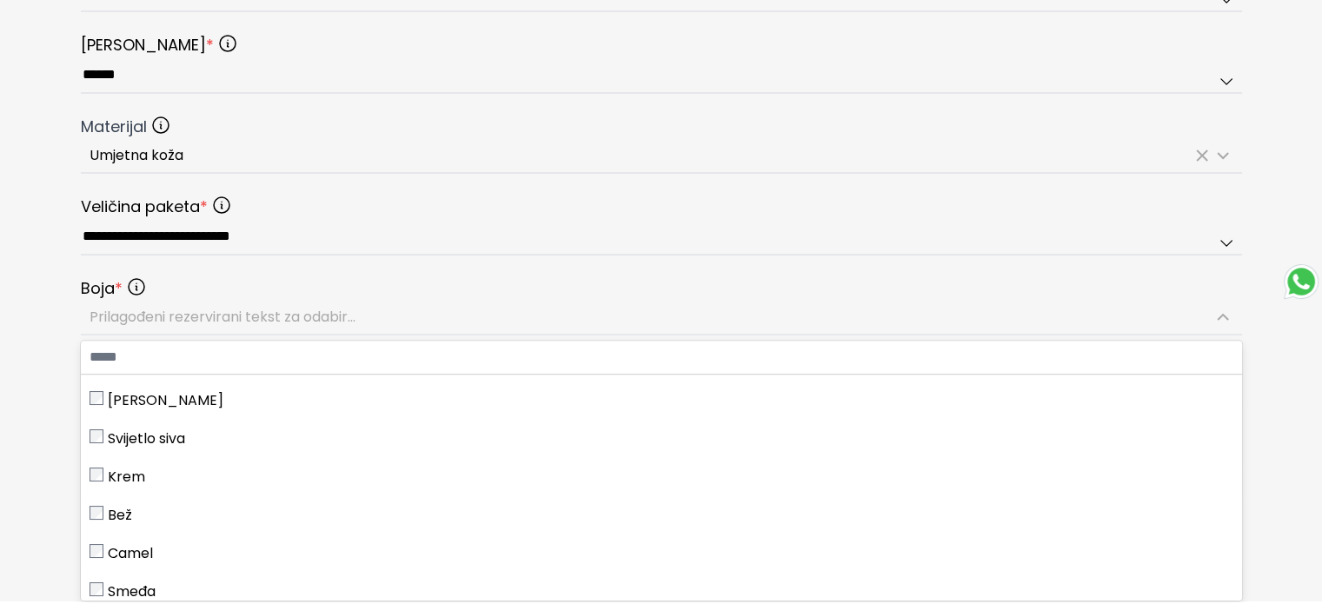
scroll to position [348, 0]
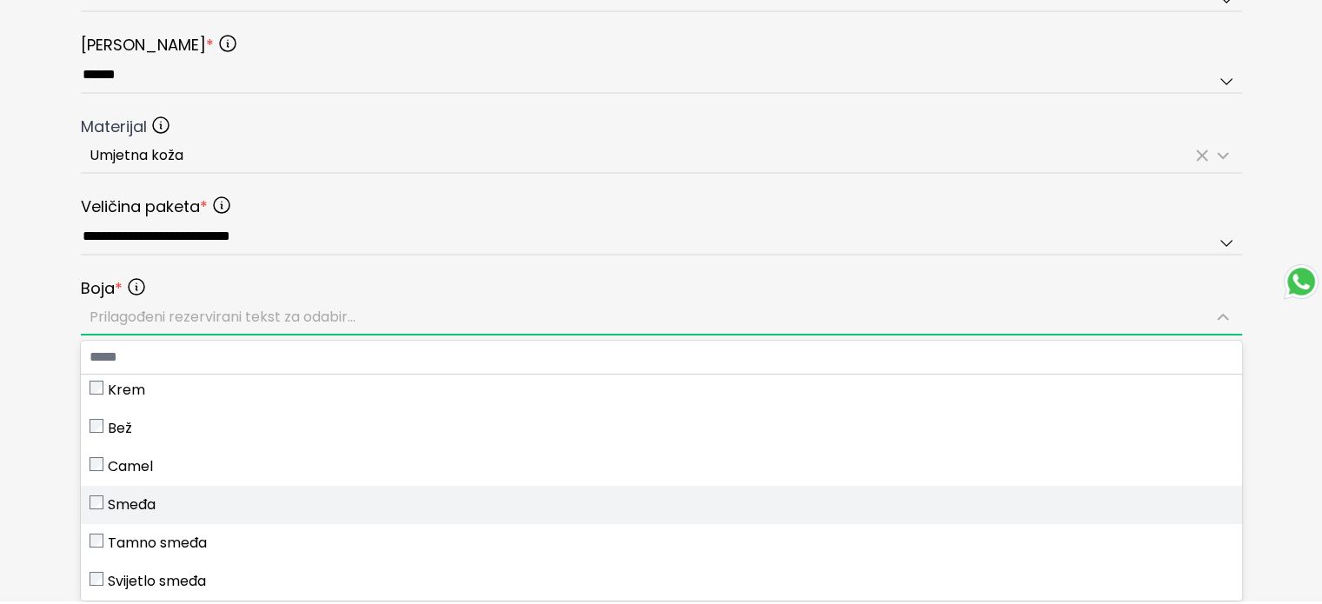
click at [137, 496] on span "Smeđa" at bounding box center [132, 505] width 48 height 21
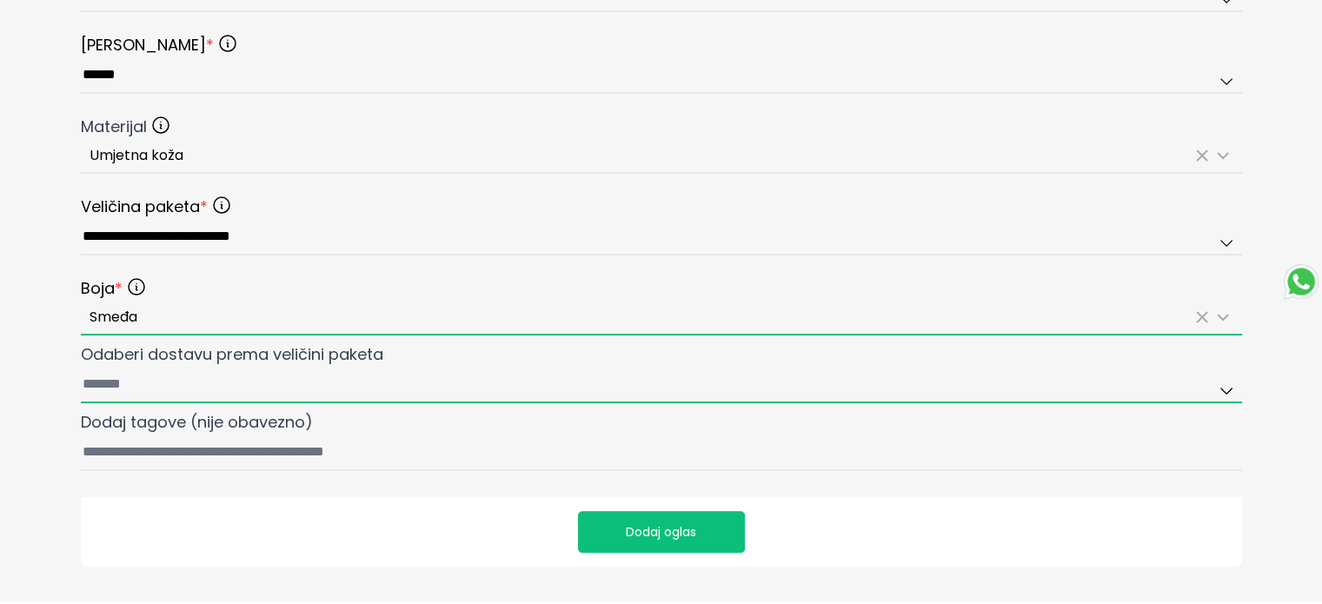
click at [101, 376] on input "Odaberi dostavu prema veličini paketa" at bounding box center [661, 385] width 1161 height 37
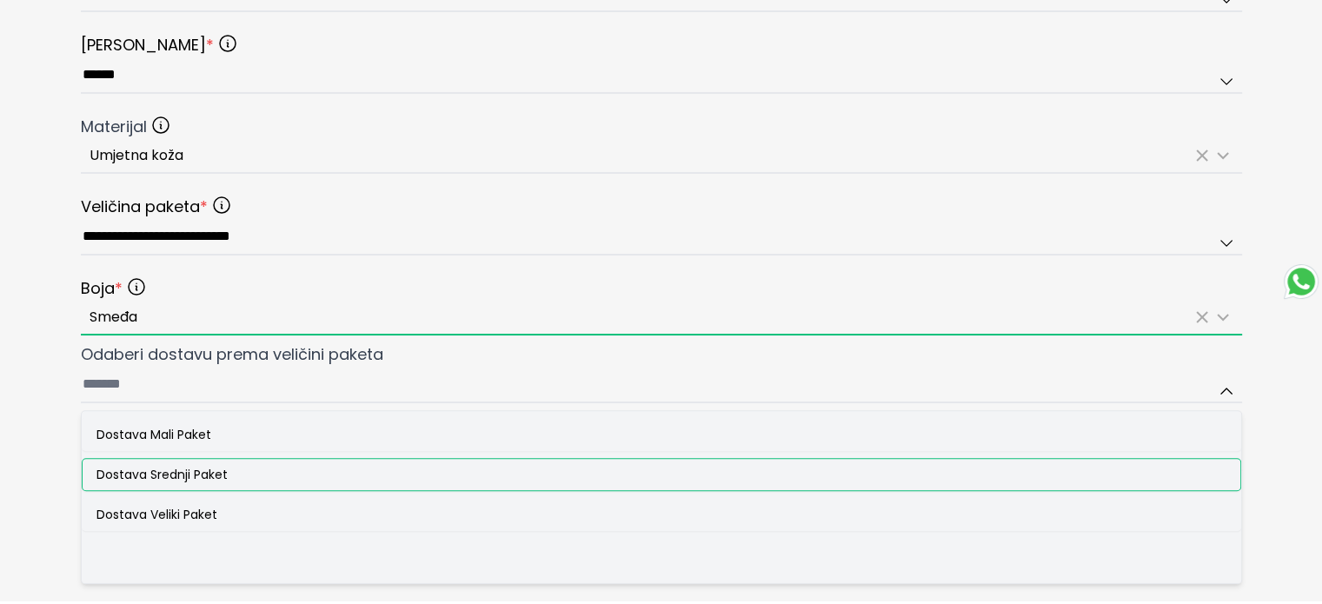
click at [118, 470] on span "Dostava Srednji Paket" at bounding box center [161, 474] width 131 height 17
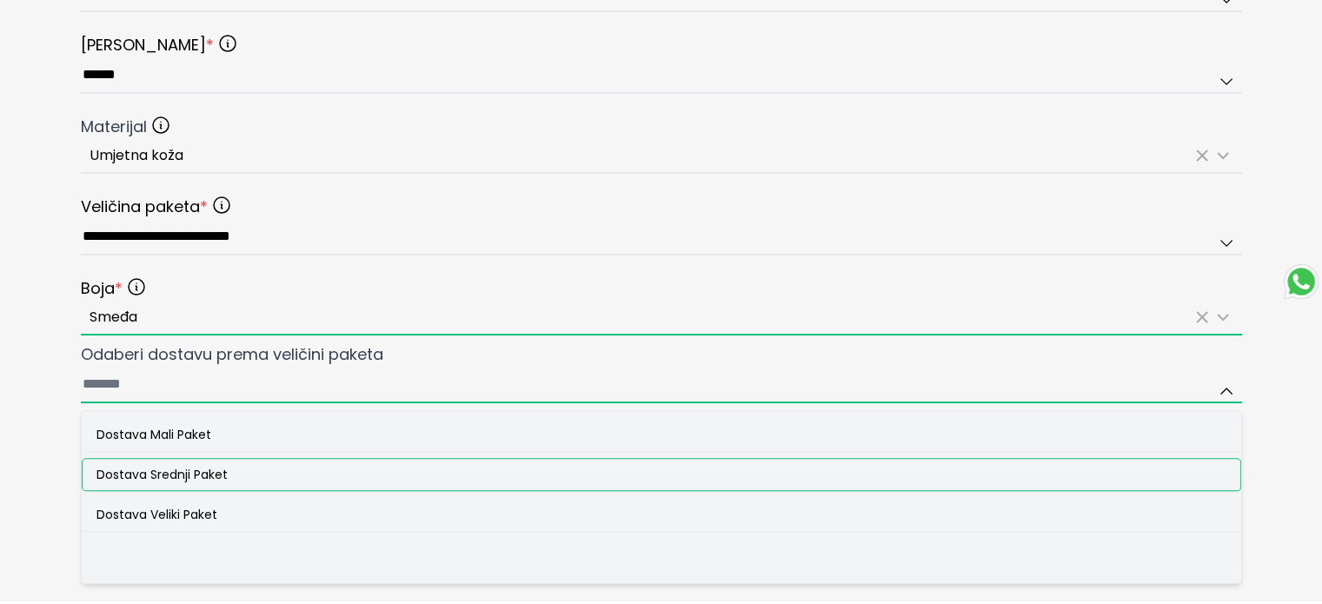
click at [118, 403] on input "Odaberi dostavu prema veličini paketa Dostava [GEOGRAPHIC_DATA] Paket Dostava S…" at bounding box center [661, 385] width 1161 height 37
type input "**********"
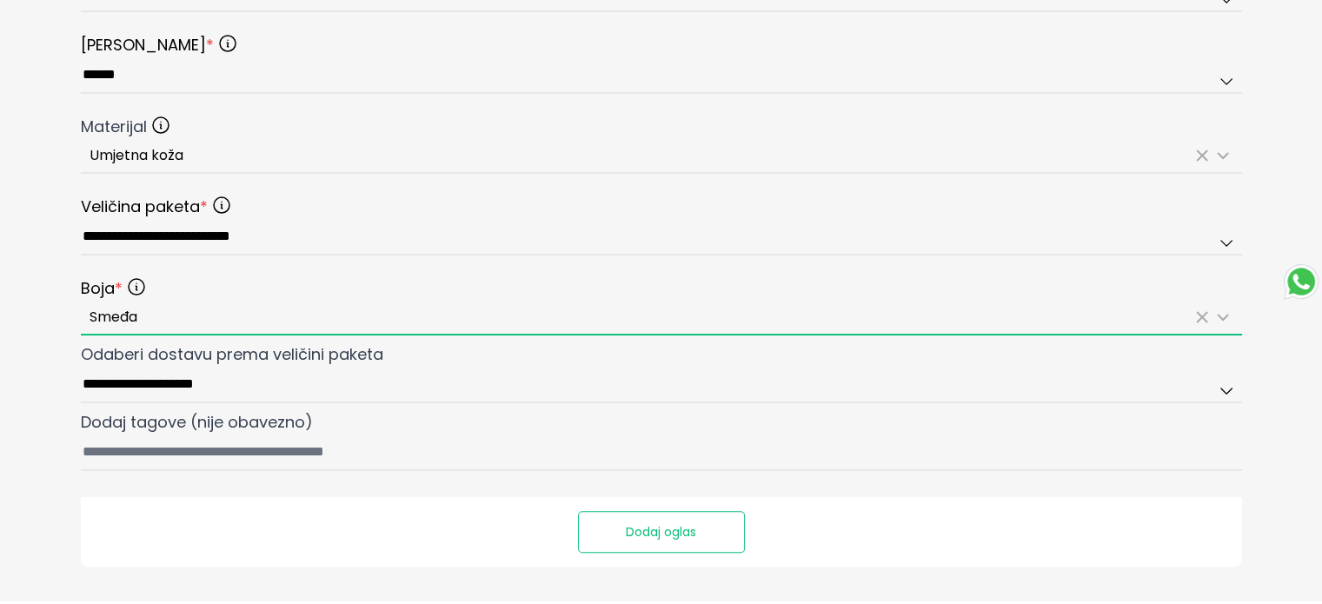
click at [617, 528] on button "Dodaj oglas" at bounding box center [661, 532] width 167 height 42
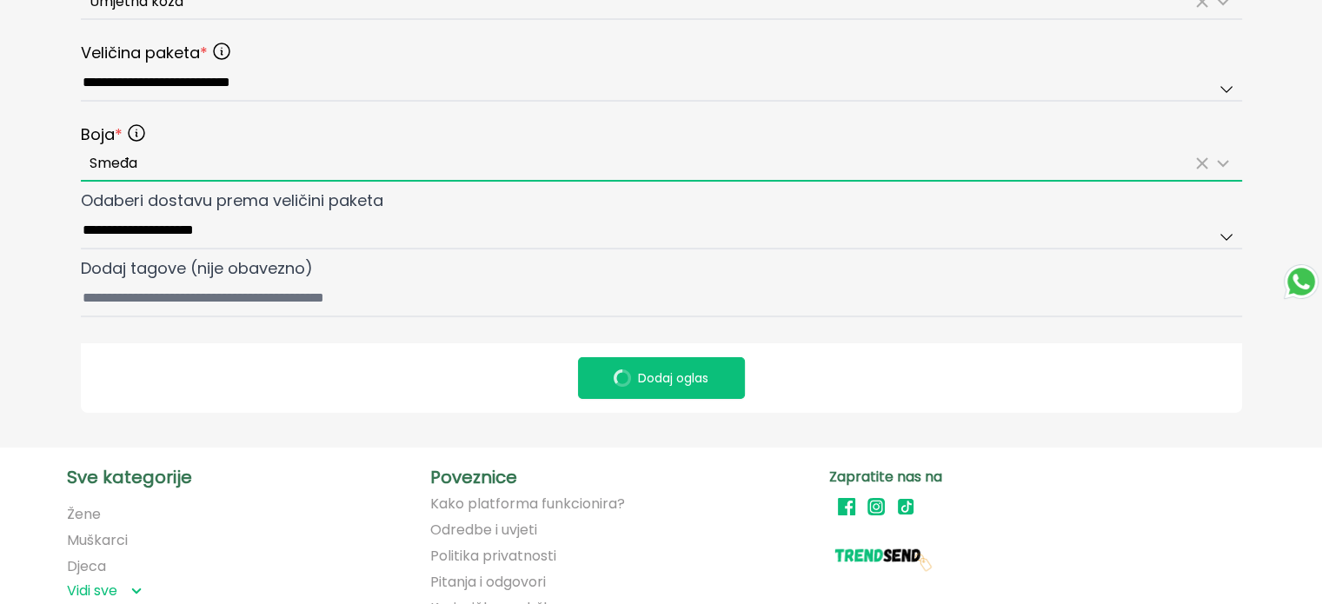
scroll to position [1130, 0]
